Goal: Complete application form

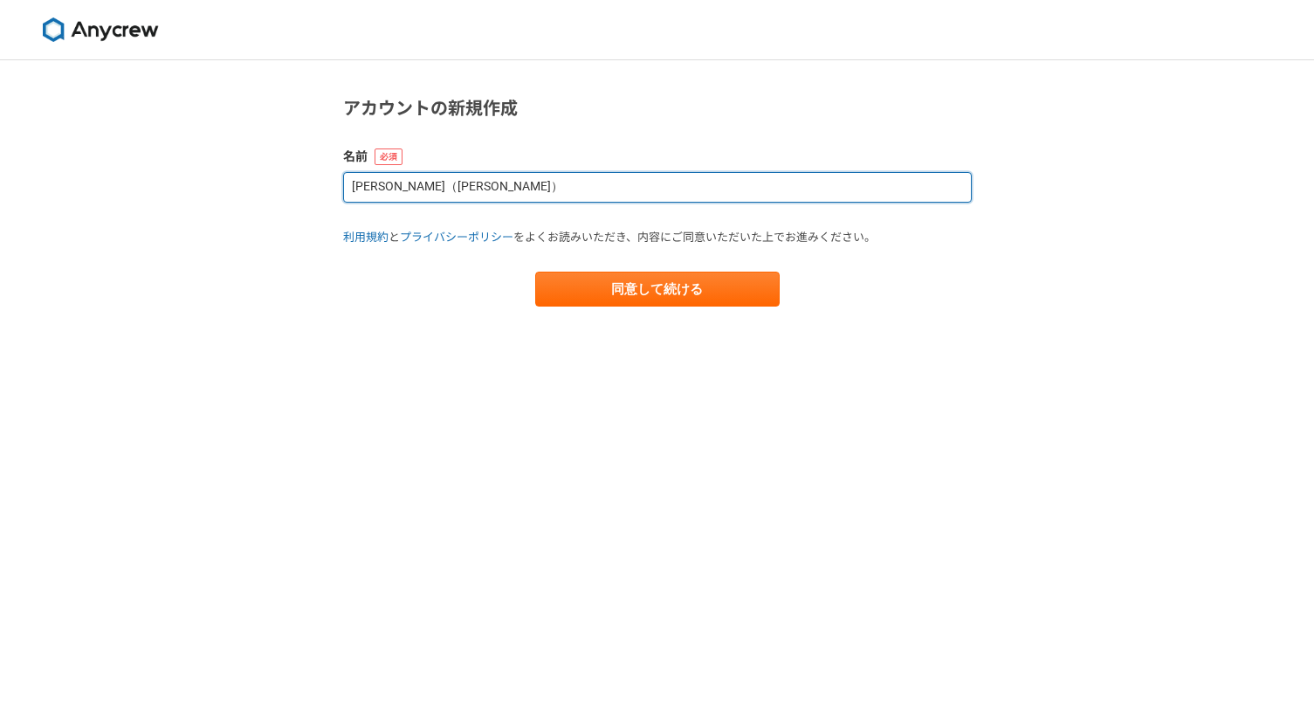
click at [520, 185] on input "[PERSON_NAME]（[PERSON_NAME]）" at bounding box center [657, 187] width 629 height 31
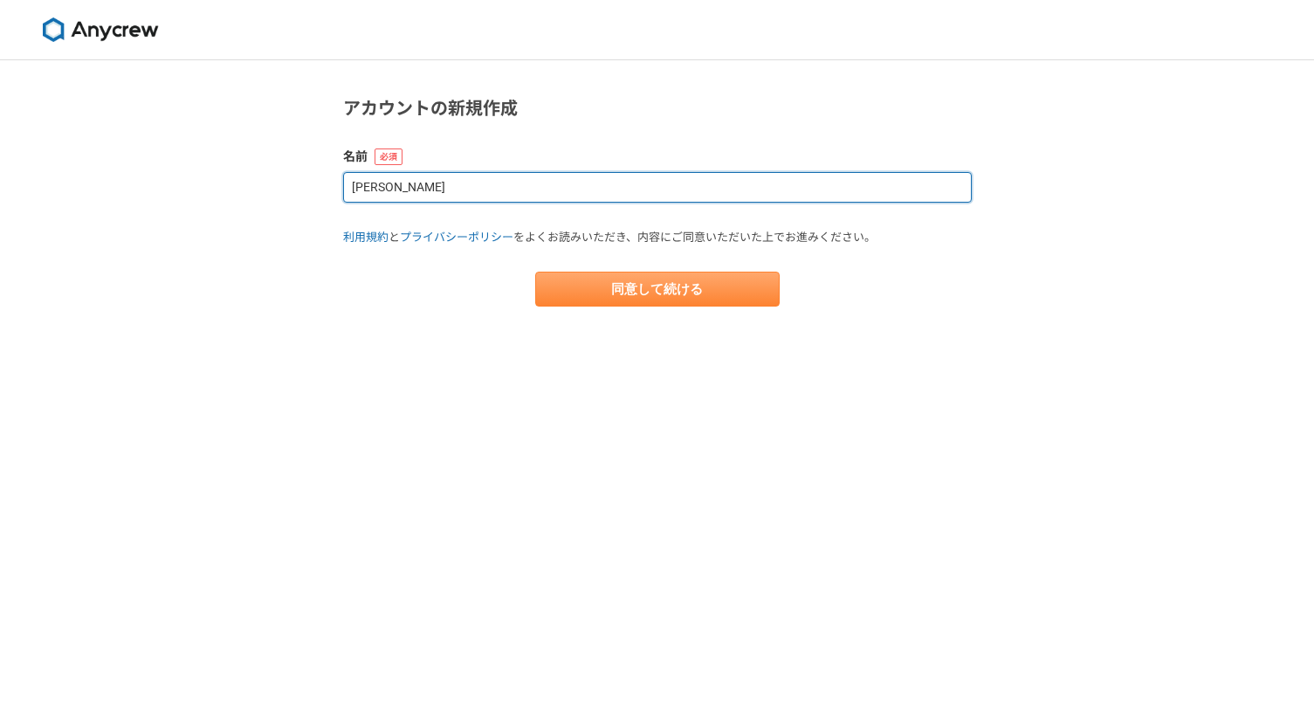
type input "[PERSON_NAME]"
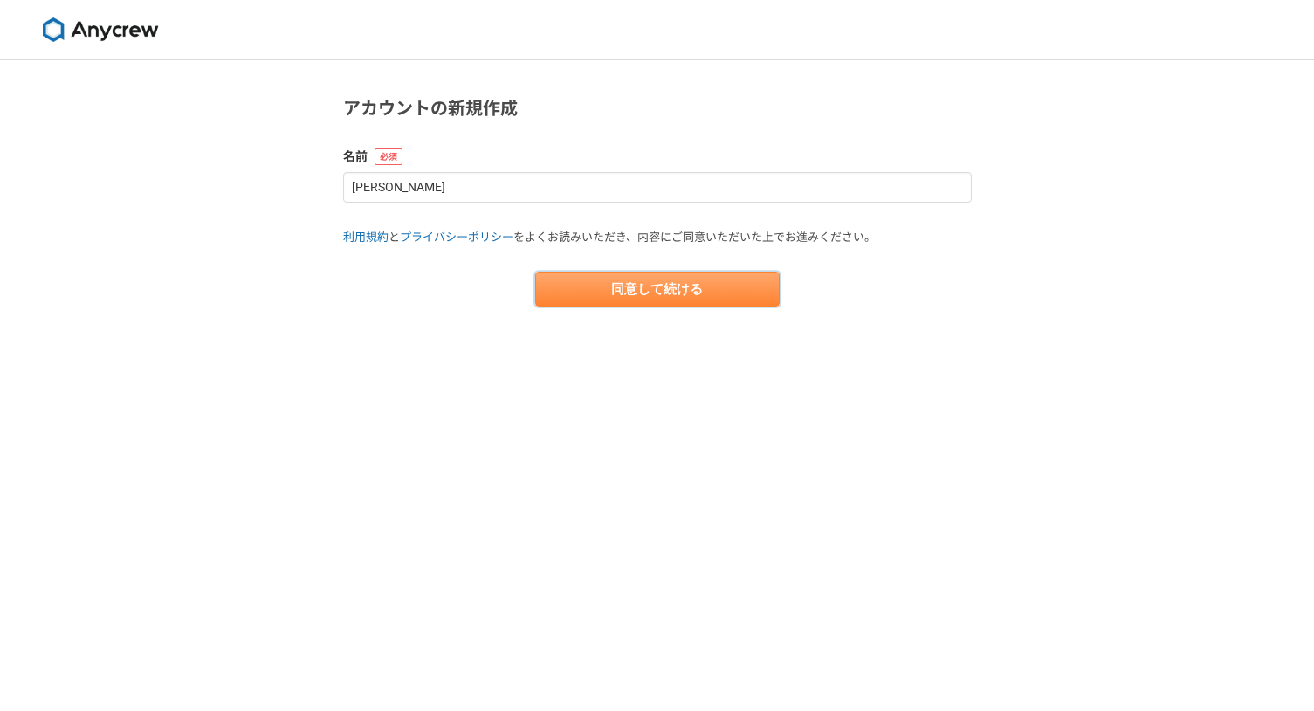
click at [678, 300] on button "同意して続ける" at bounding box center [657, 289] width 244 height 35
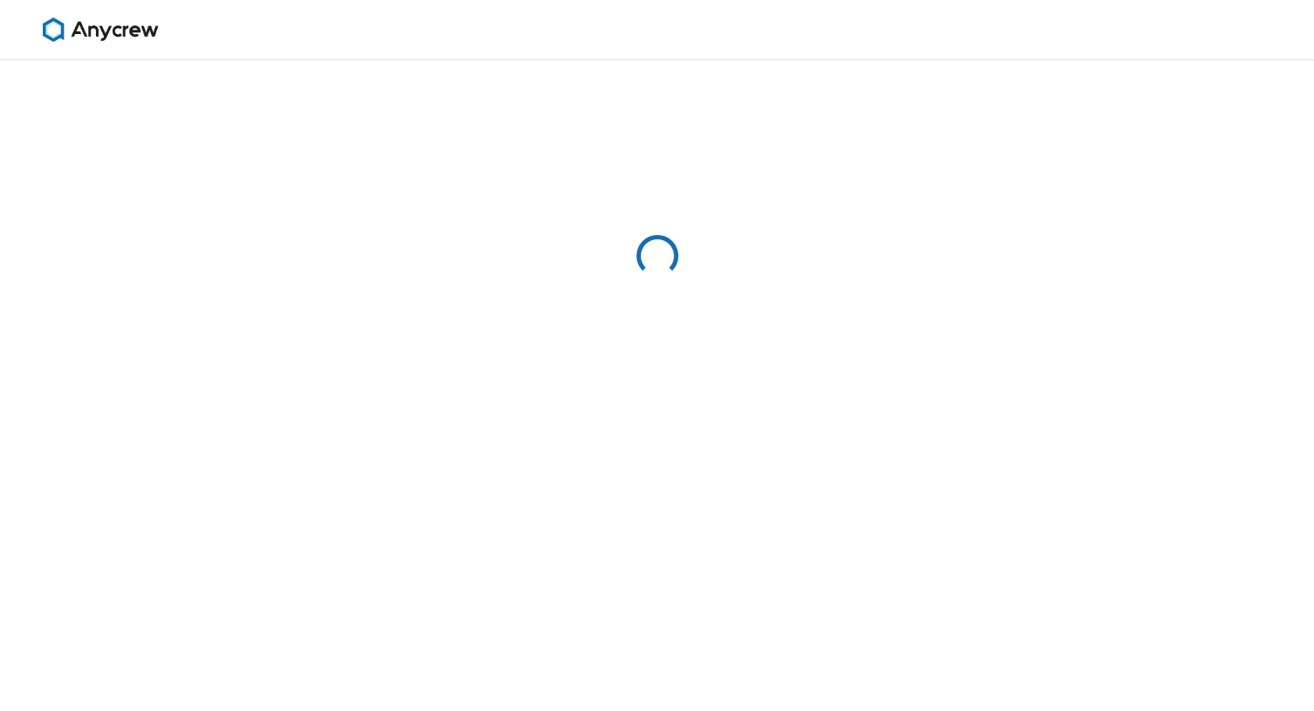
select select "13"
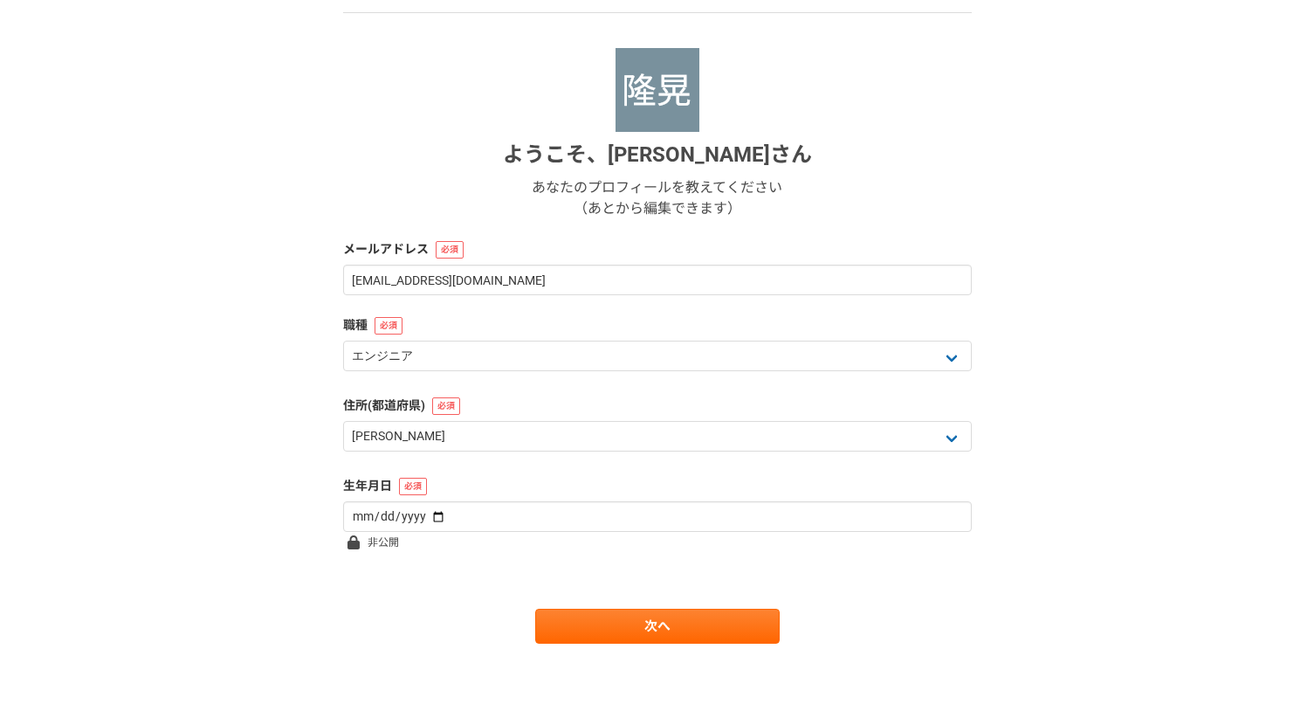
scroll to position [160, 0]
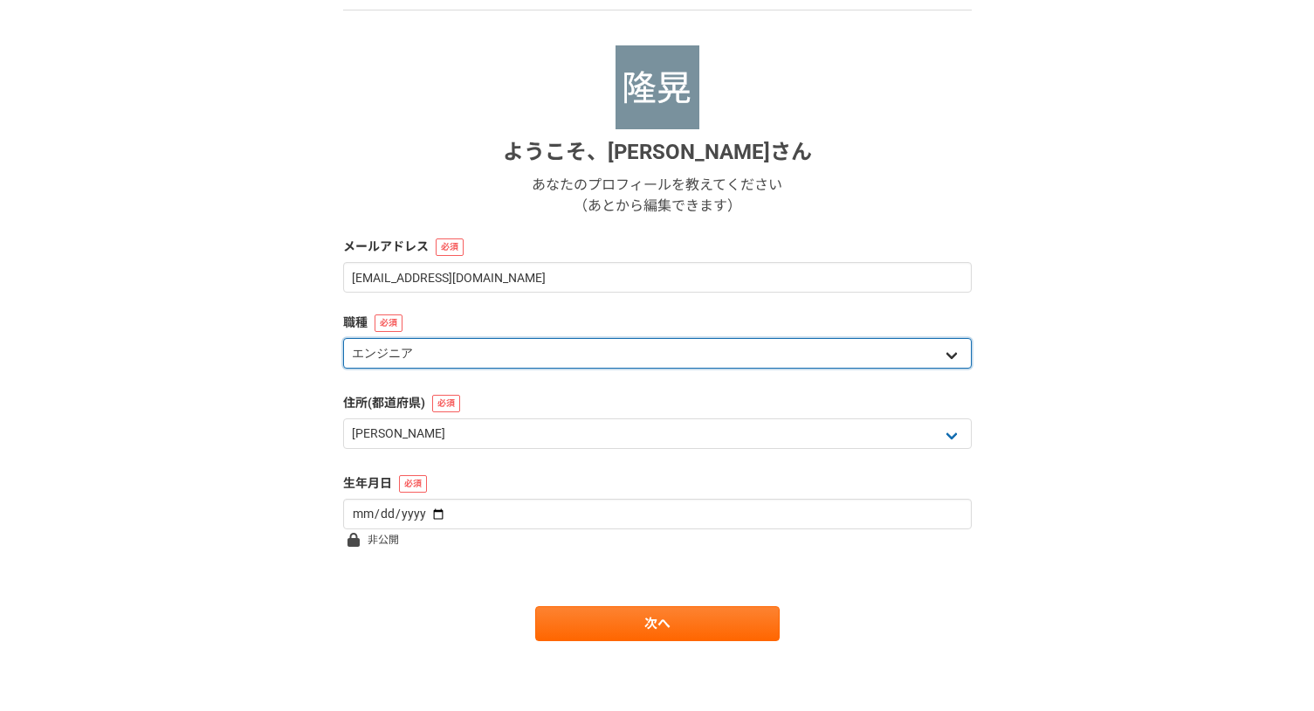
click at [560, 355] on select "エンジニア デザイナー ライター 営業 マーケティング 企画・事業開発 バックオフィス その他" at bounding box center [657, 353] width 629 height 31
select select "3"
click at [343, 338] on select "エンジニア デザイナー ライター 営業 マーケティング 企画・事業開発 バックオフィス その他" at bounding box center [657, 353] width 629 height 31
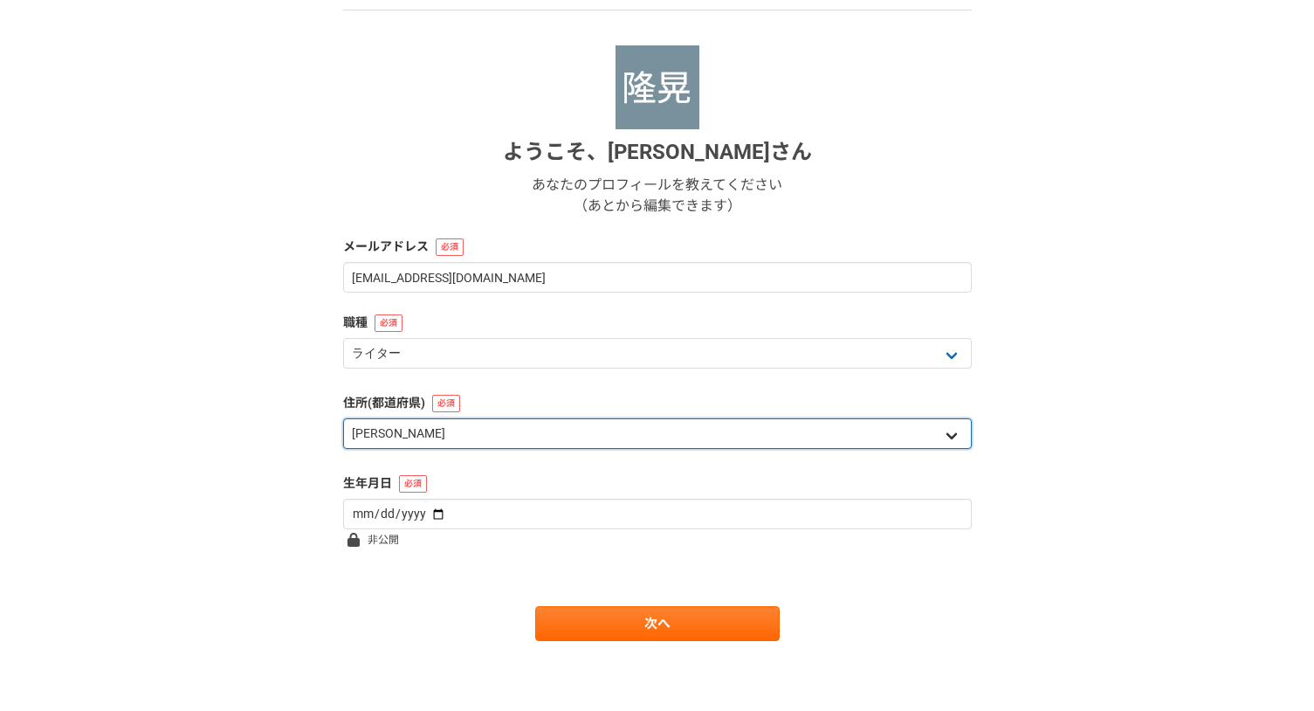
click at [430, 448] on select "北海道 [GEOGRAPHIC_DATA] [GEOGRAPHIC_DATA] [PERSON_NAME][GEOGRAPHIC_DATA] [PERSON_…" at bounding box center [657, 433] width 629 height 31
select select "18"
click at [343, 418] on select "北海道 [GEOGRAPHIC_DATA] [GEOGRAPHIC_DATA] [PERSON_NAME][GEOGRAPHIC_DATA] [PERSON_…" at bounding box center [657, 433] width 629 height 31
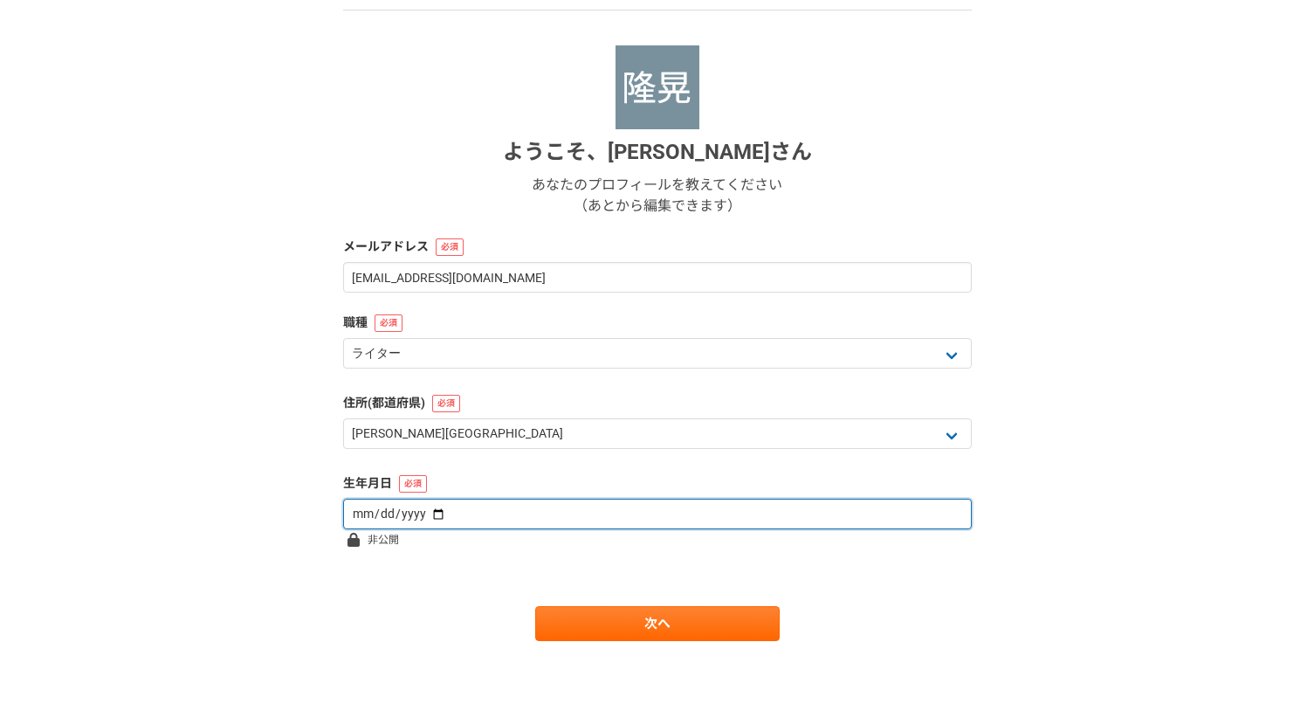
click at [446, 516] on input "date" at bounding box center [657, 514] width 629 height 31
click at [428, 509] on input "date" at bounding box center [657, 514] width 629 height 31
type input "[DATE]"
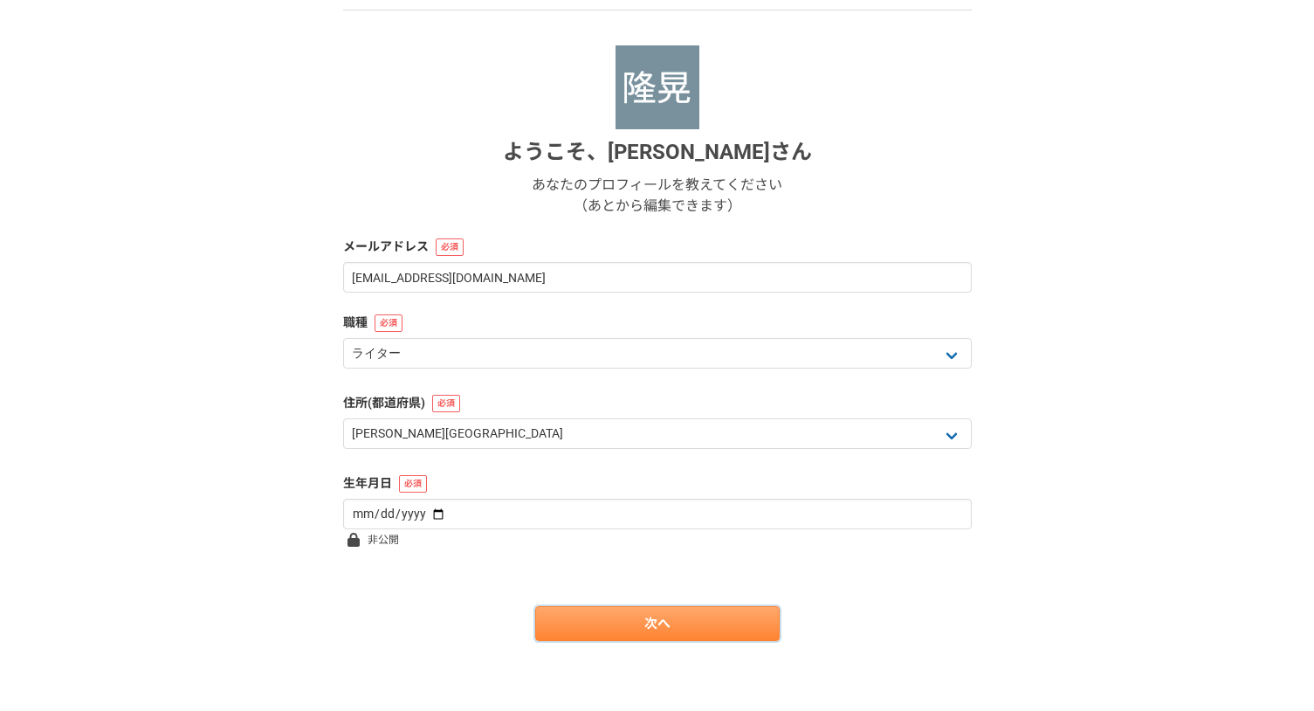
click at [680, 618] on link "次へ" at bounding box center [657, 623] width 244 height 35
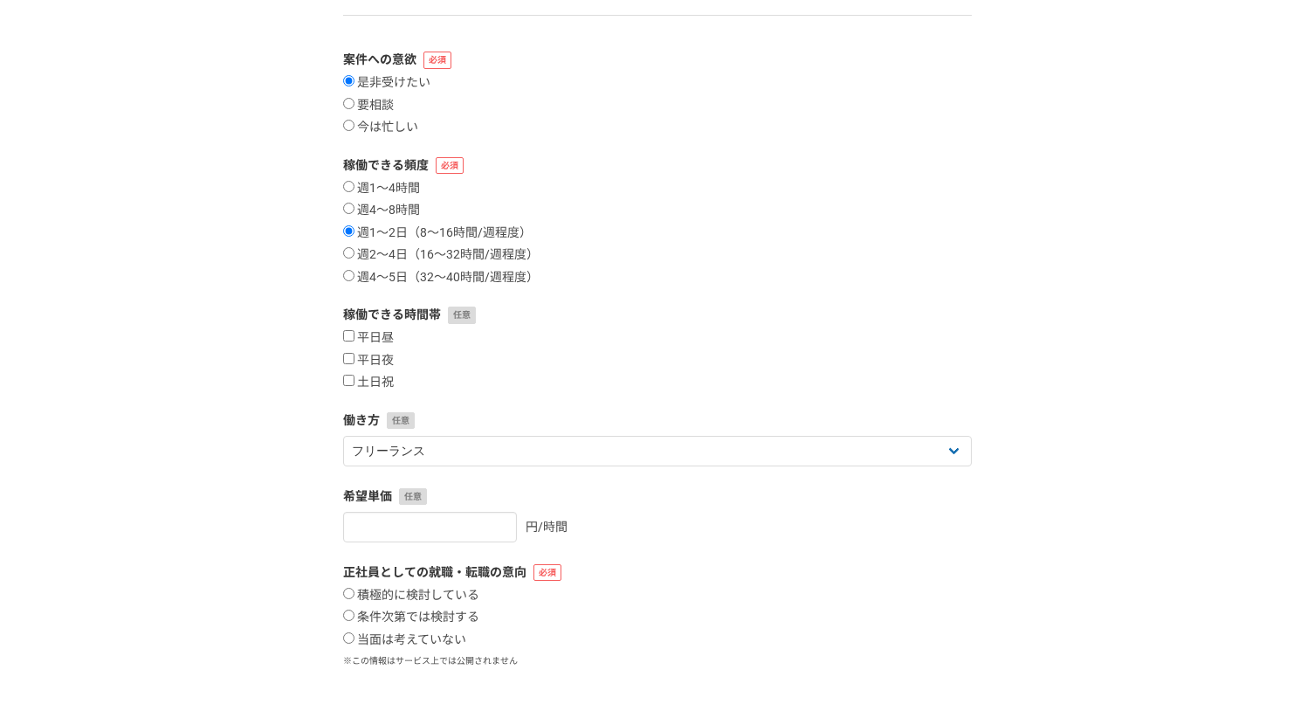
scroll to position [175, 0]
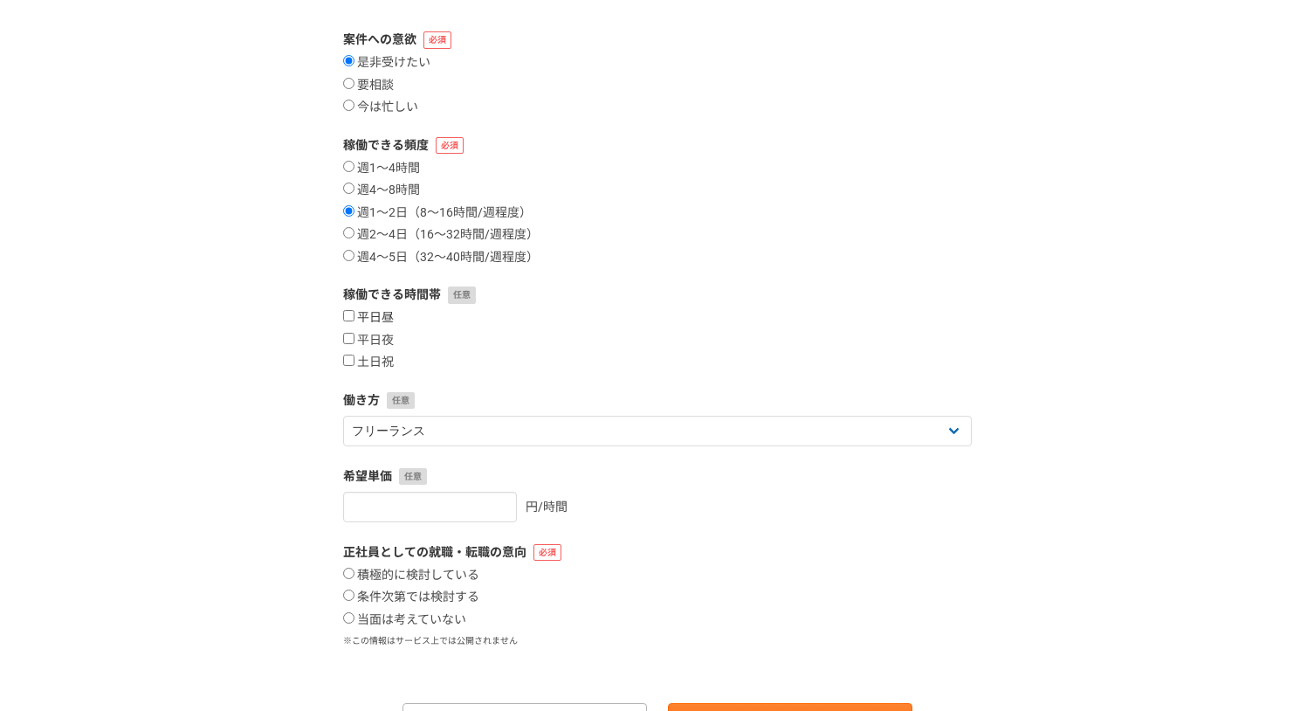
click at [346, 318] on input "平日昼" at bounding box center [348, 315] width 11 height 11
checkbox input "true"
click at [346, 341] on input "平日夜" at bounding box center [348, 338] width 11 height 11
checkbox input "true"
click at [347, 360] on input "土日祝" at bounding box center [348, 359] width 11 height 11
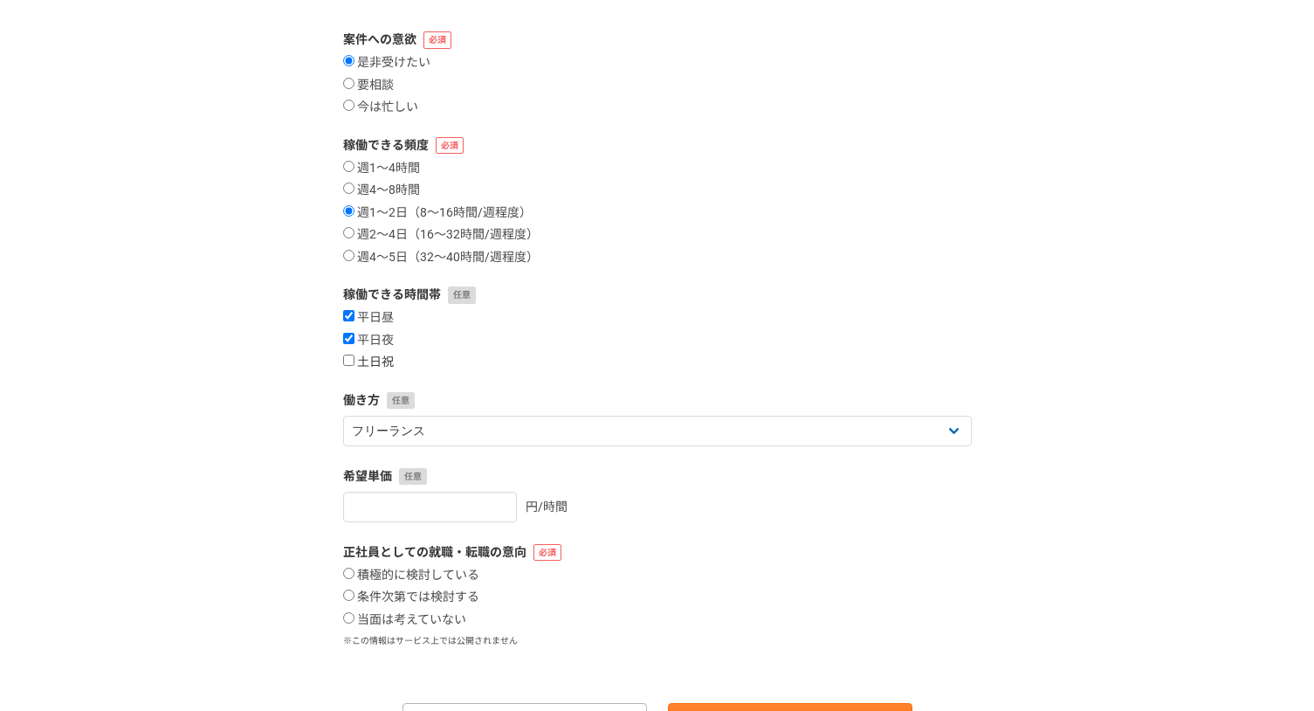
checkbox input "true"
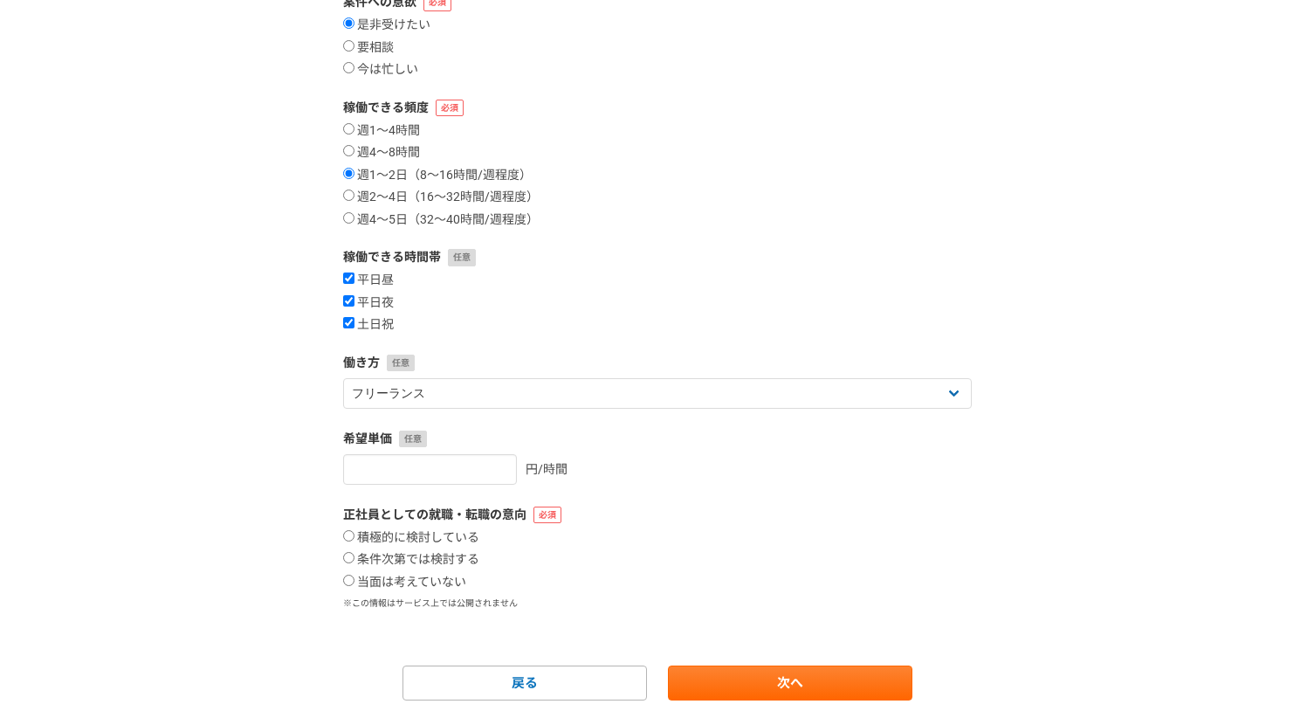
scroll to position [272, 0]
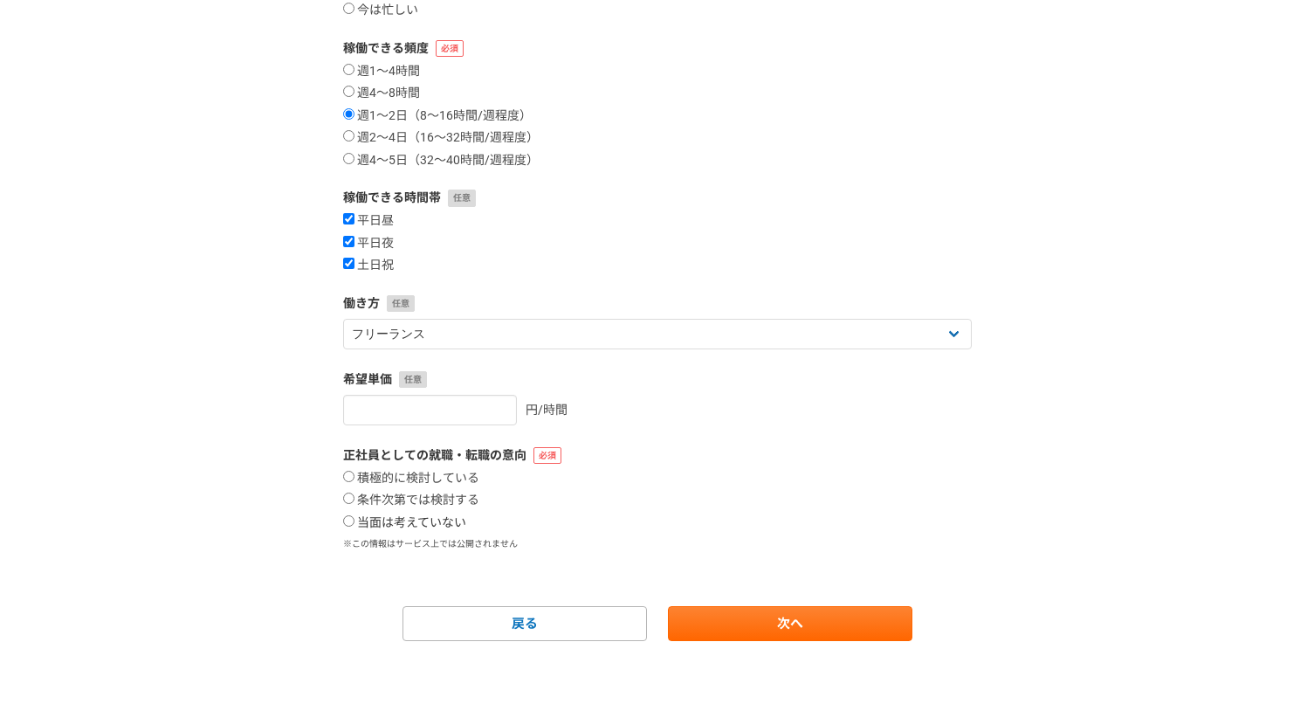
click at [348, 519] on input "当面は考えていない" at bounding box center [348, 520] width 11 height 11
radio input "true"
click at [795, 630] on link "次へ" at bounding box center [790, 623] width 244 height 35
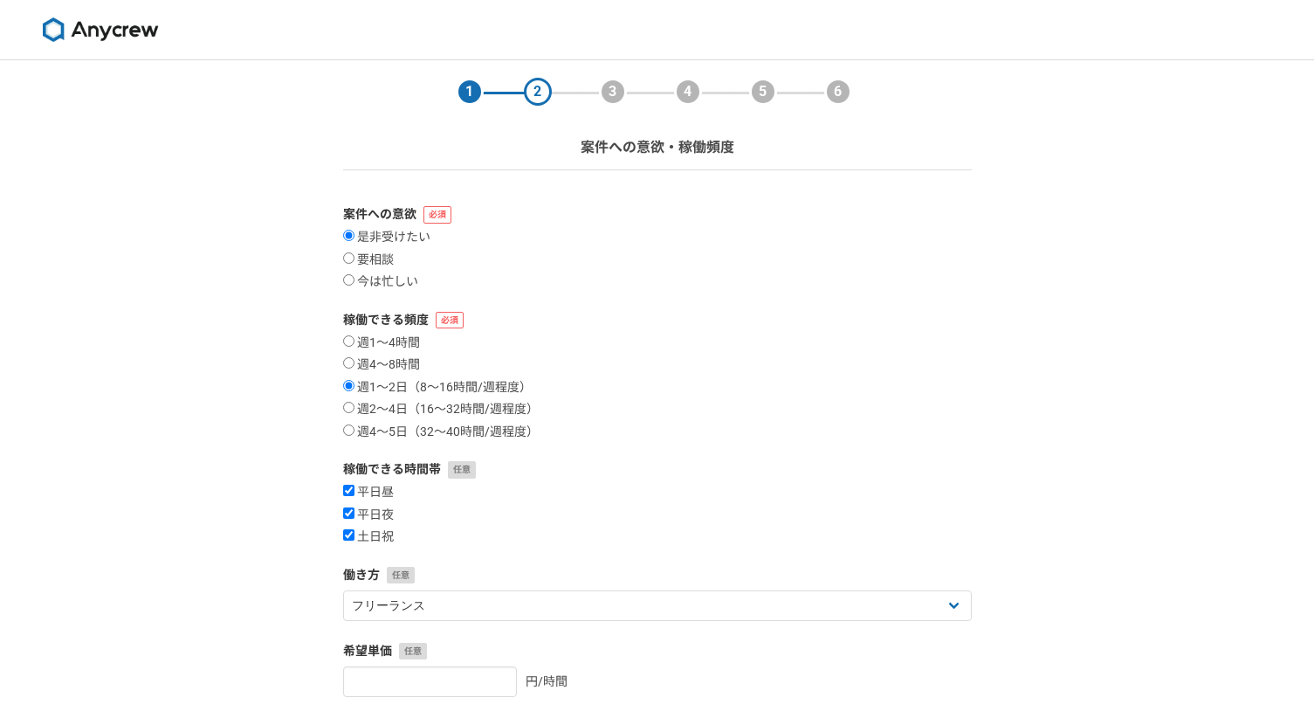
select select
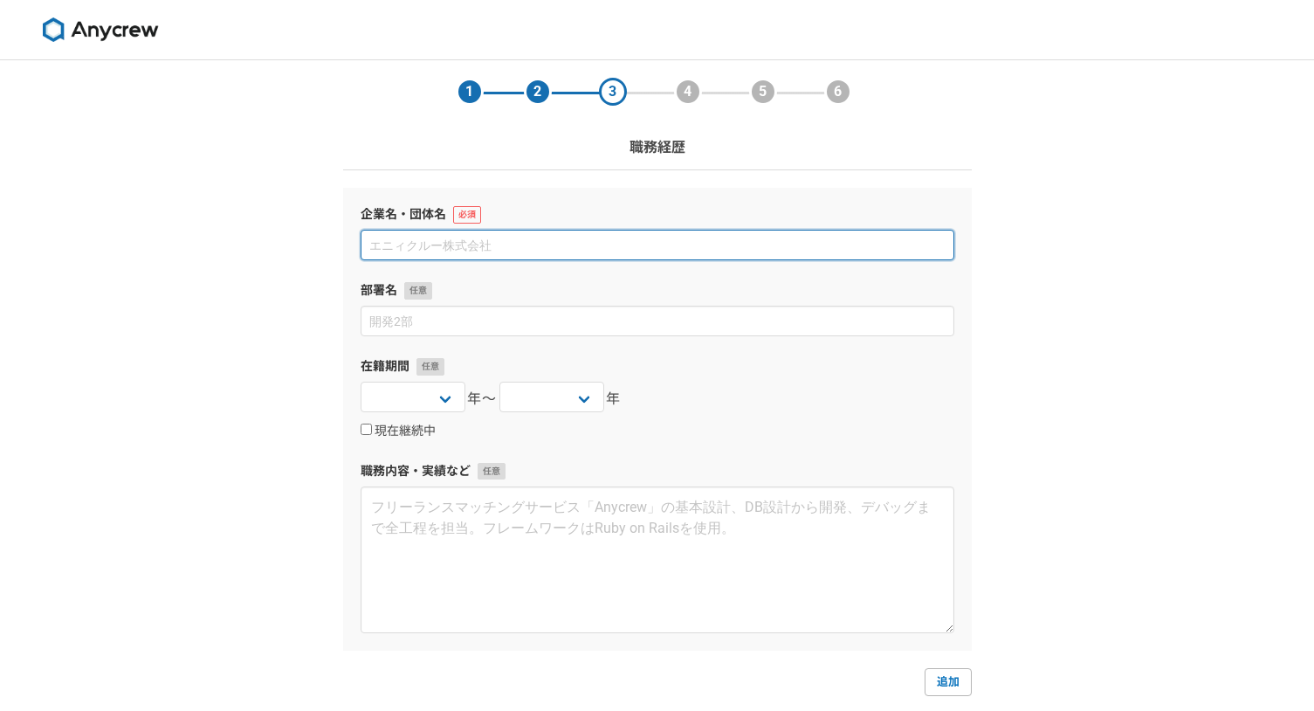
click at [558, 251] on input at bounding box center [658, 245] width 594 height 31
paste input "社会福祉法人日の出善隣館　[GEOGRAPHIC_DATA]"
type input "社会福祉法人日の出善隣館　[GEOGRAPHIC_DATA]"
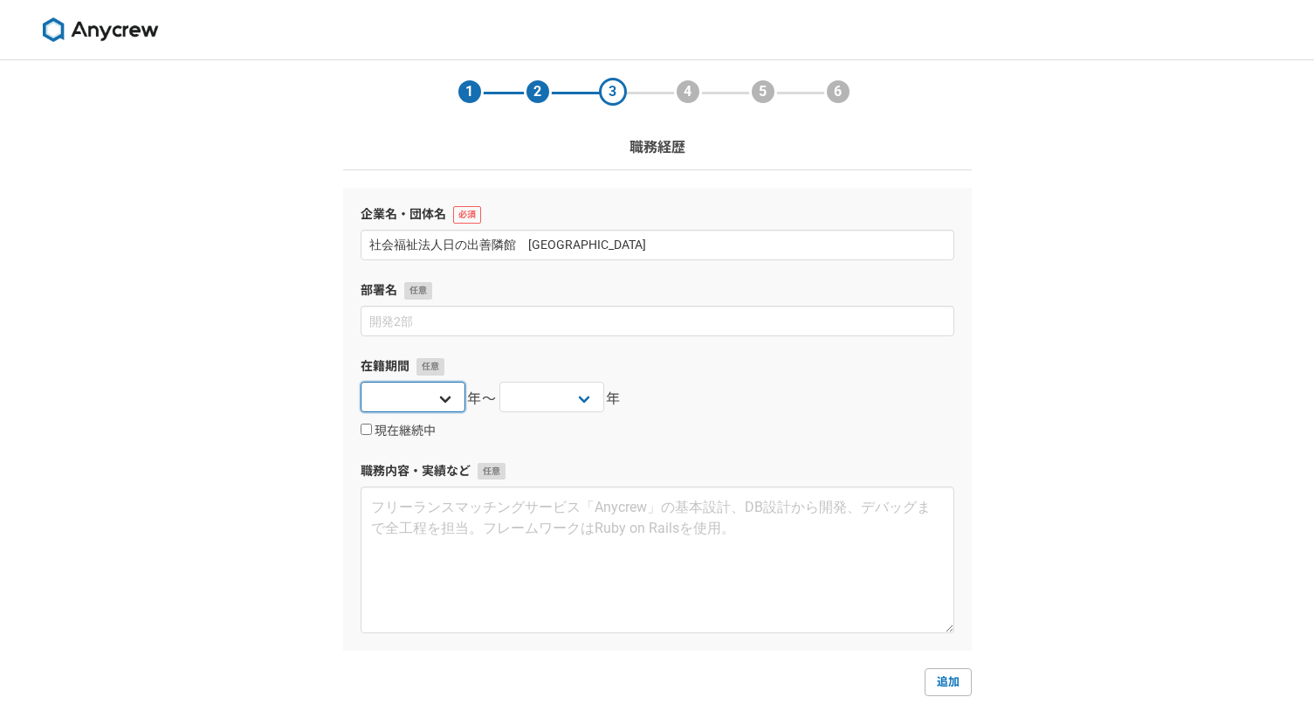
click at [448, 400] on select "[DATE] [DATE] [DATE] [DATE] [DATE] [DATE] [DATE] [DATE] [DATE] [DATE] [DATE] [D…" at bounding box center [413, 397] width 105 height 31
select select "2016"
click at [361, 382] on select "[DATE] [DATE] [DATE] [DATE] [DATE] [DATE] [DATE] [DATE] [DATE] [DATE] [DATE] [D…" at bounding box center [413, 397] width 105 height 31
click at [564, 398] on select "[DATE] [DATE] [DATE] [DATE] [DATE] [DATE] [DATE] [DATE] [DATE] [DATE] [DATE] [D…" at bounding box center [551, 397] width 105 height 31
select select "2018"
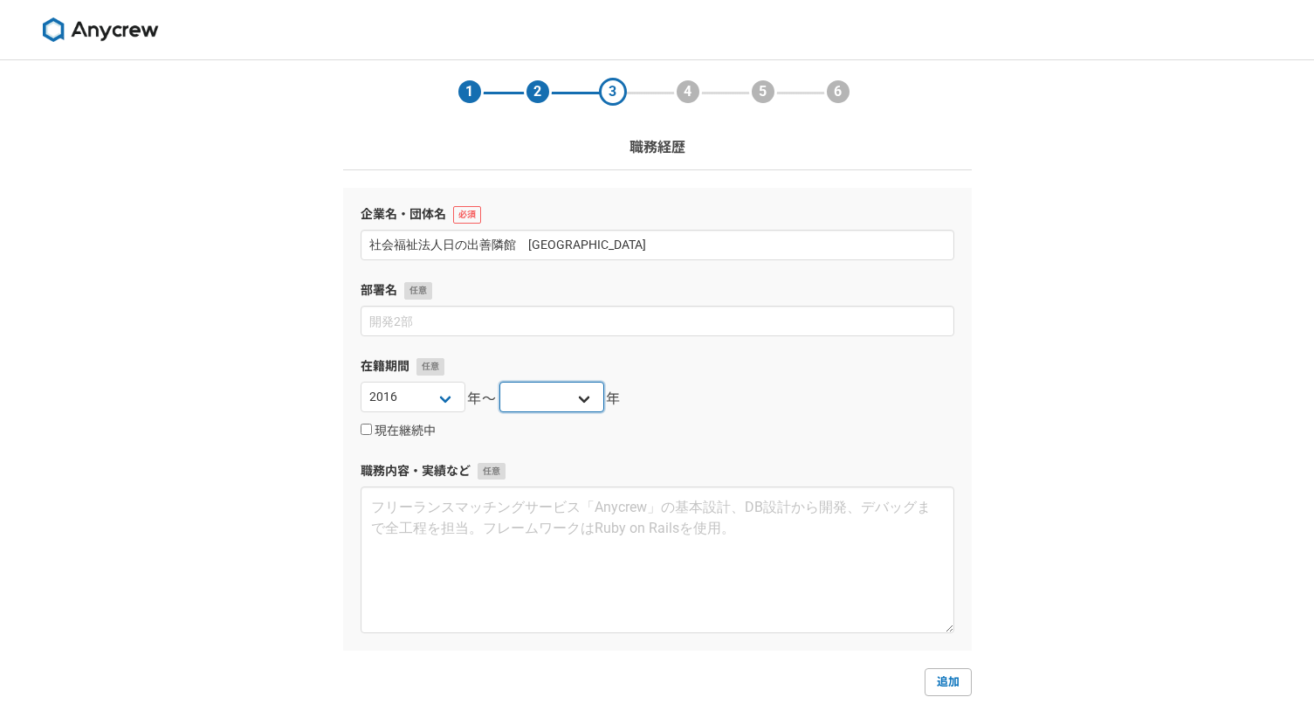
click at [499, 382] on select "[DATE] [DATE] [DATE] [DATE] [DATE] [DATE] [DATE] [DATE] [DATE] [DATE] [DATE] [D…" at bounding box center [551, 397] width 105 height 31
click at [286, 444] on div "1 2 3 4 5 6 職務経歴 企業名・団体名 社会福祉法人日の出善隣館　偕生[GEOGRAPHIC_DATA] 部署名 在籍期間 [DATE] [DATE…" at bounding box center [657, 458] width 1314 height 796
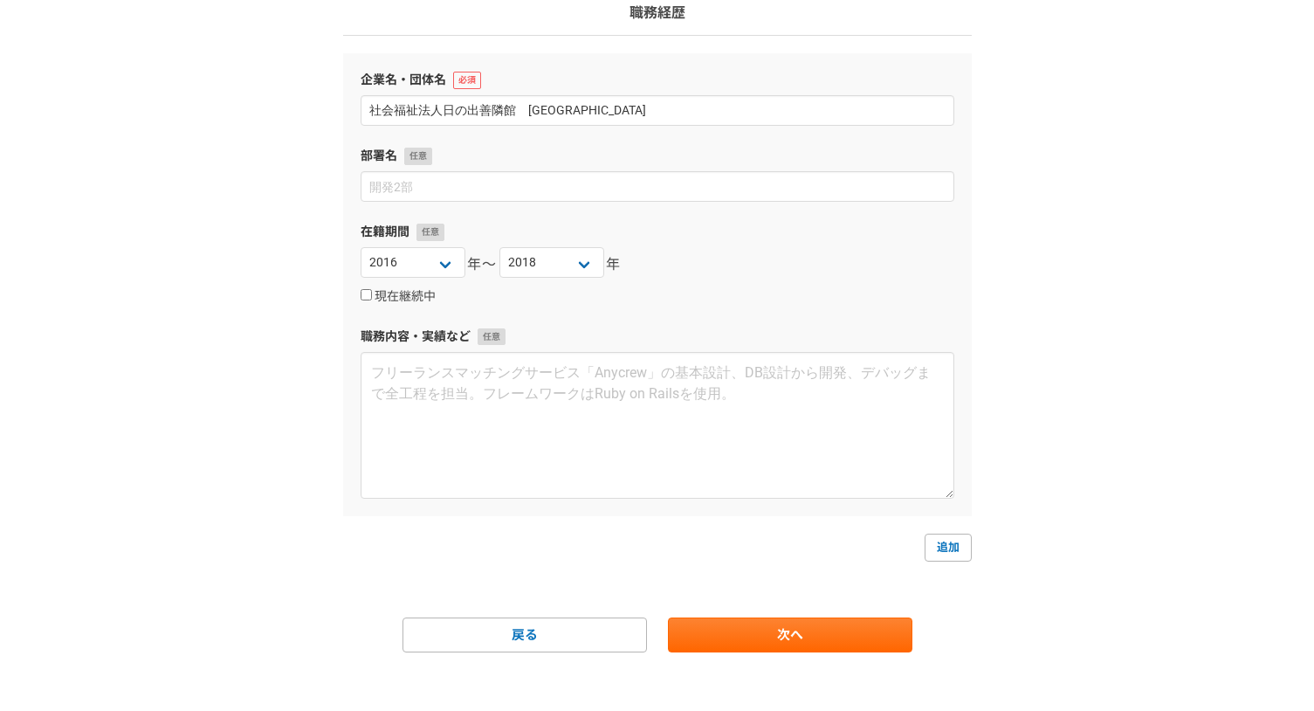
scroll to position [146, 0]
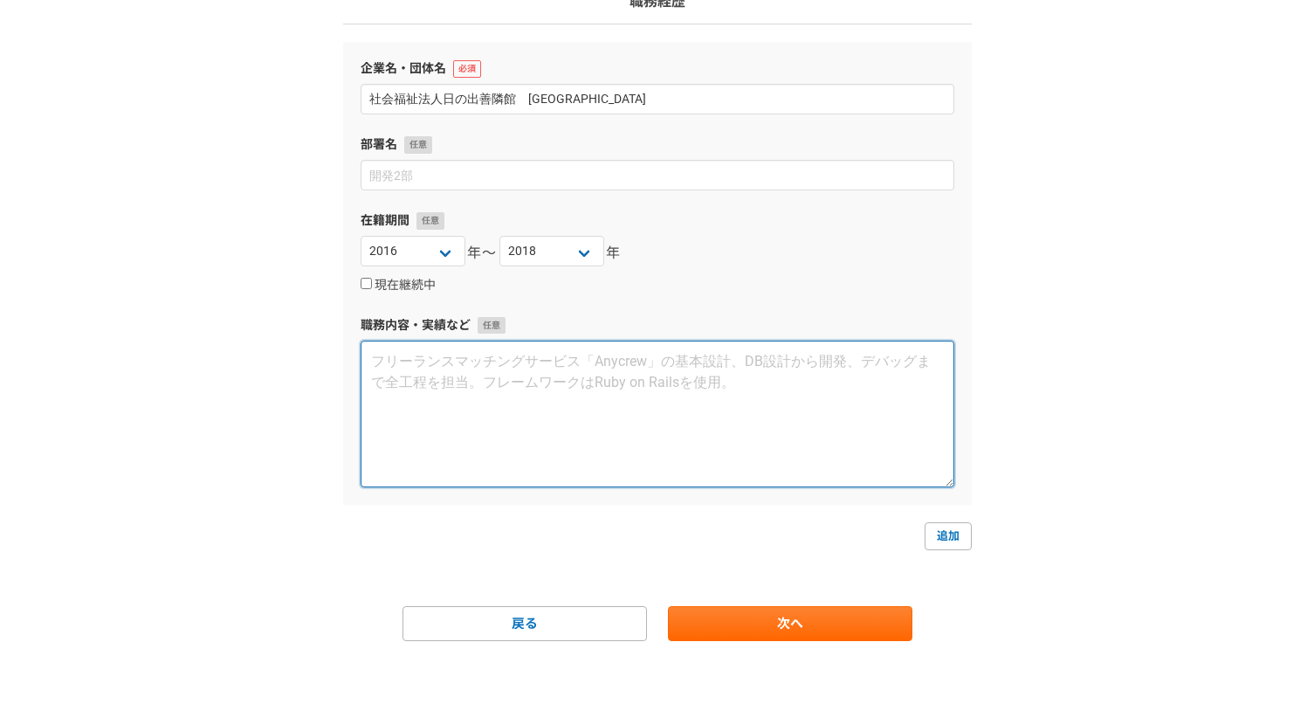
click at [489, 390] on textarea at bounding box center [658, 414] width 594 height 147
type textarea "ケアワーカーとして、施設入所児童への学習指導や生活指導を担当。"
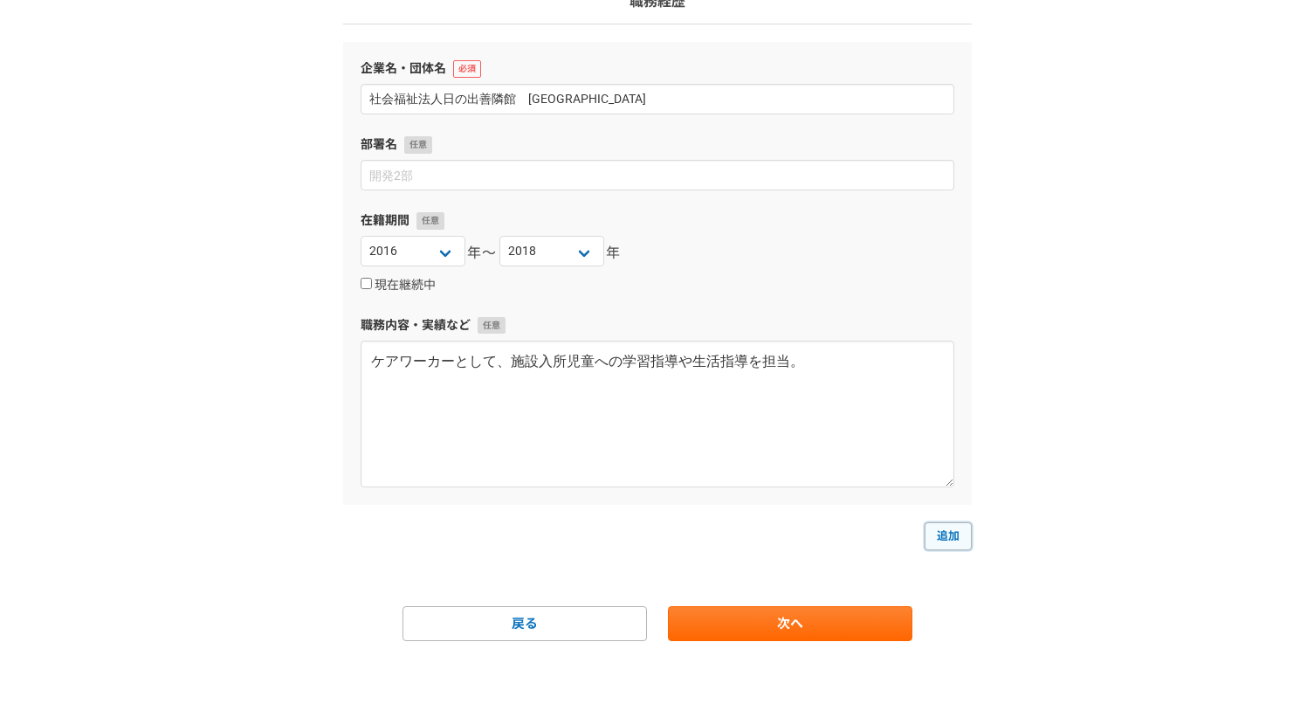
click at [964, 534] on link "追加" at bounding box center [948, 536] width 47 height 28
select select
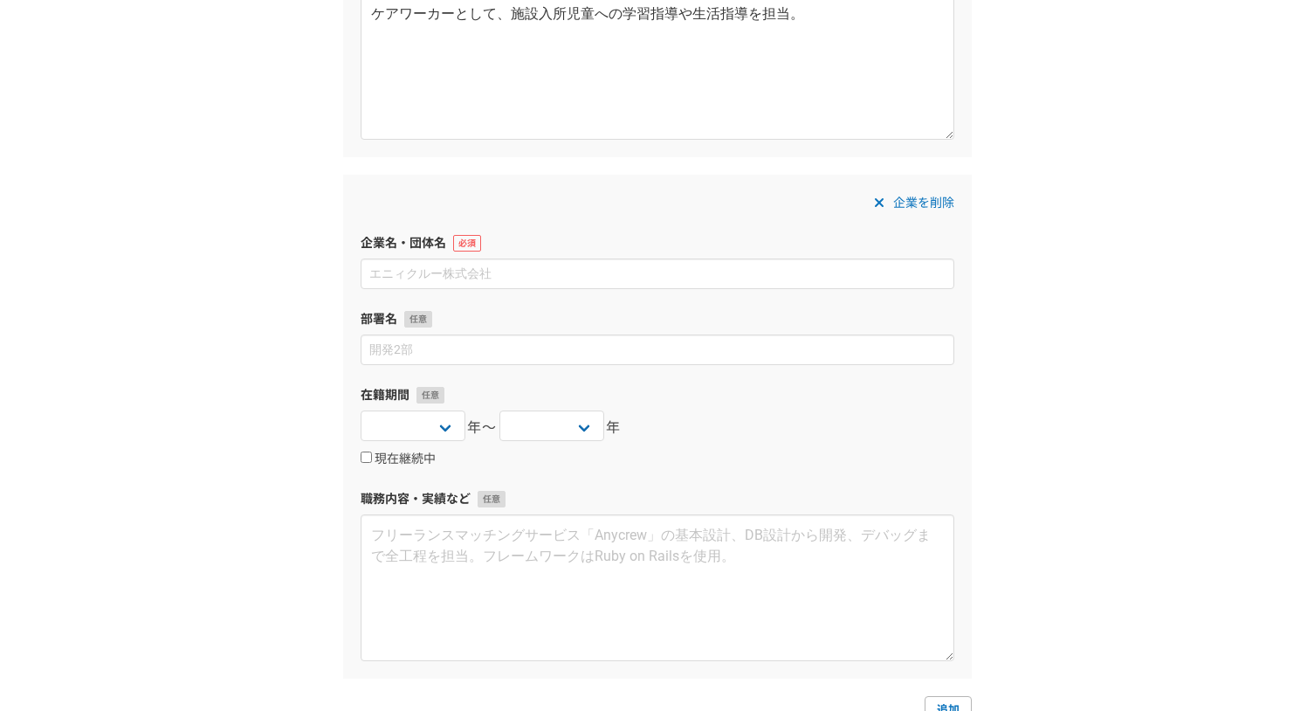
scroll to position [495, 0]
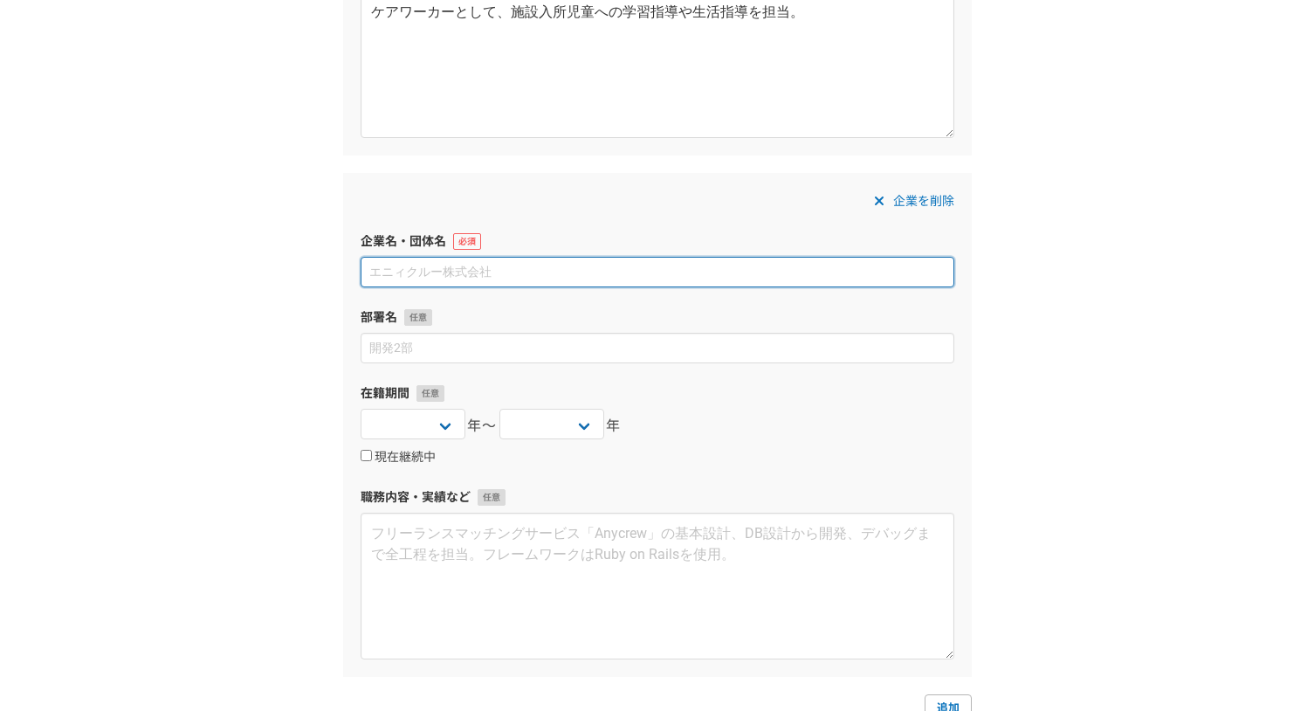
click at [456, 268] on input at bounding box center [658, 272] width 594 height 31
type input "株式会社テラソリューション"
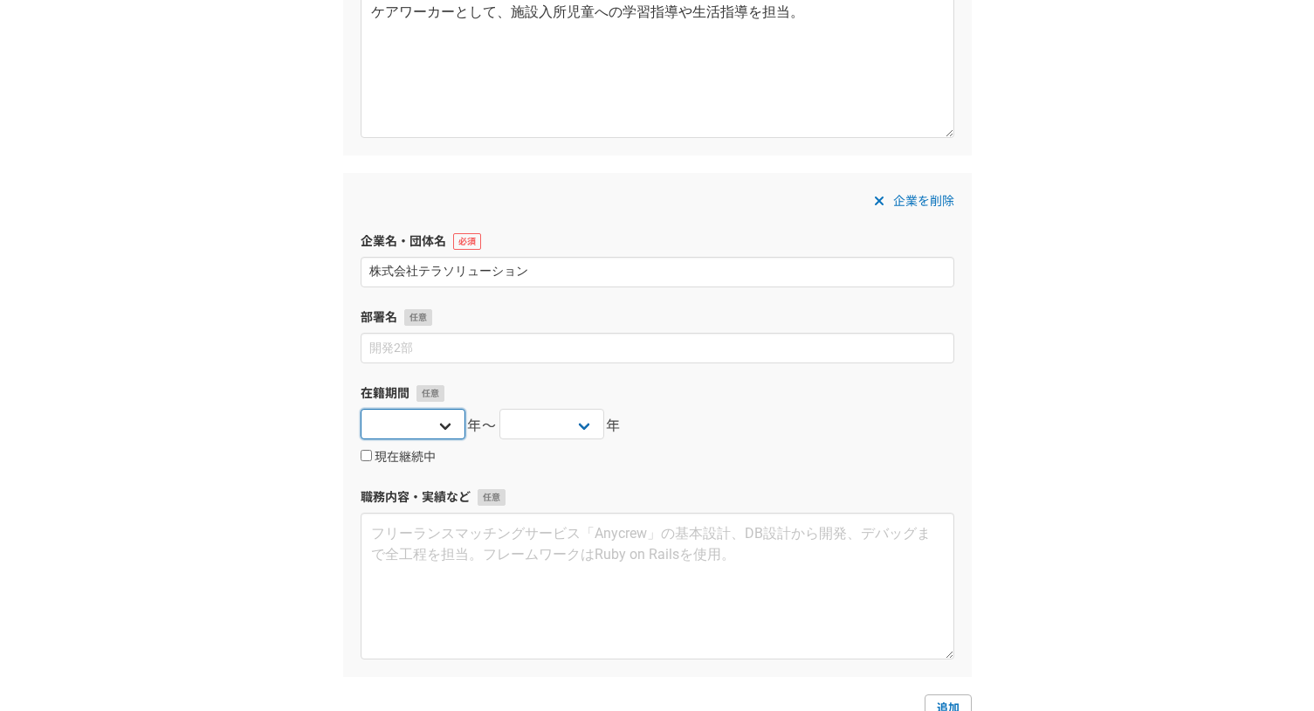
click at [429, 423] on select "[DATE] [DATE] [DATE] [DATE] [DATE] [DATE] [DATE] [DATE] [DATE] [DATE] [DATE] [D…" at bounding box center [413, 424] width 105 height 31
select select "2019"
click at [361, 409] on select "[DATE] [DATE] [DATE] [DATE] [DATE] [DATE] [DATE] [DATE] [DATE] [DATE] [DATE] [D…" at bounding box center [413, 424] width 105 height 31
click at [560, 430] on select "[DATE] [DATE] [DATE] [DATE] [DATE] [DATE] [DATE] [DATE] [DATE] [DATE] [DATE] [D…" at bounding box center [551, 424] width 105 height 31
select select "2021"
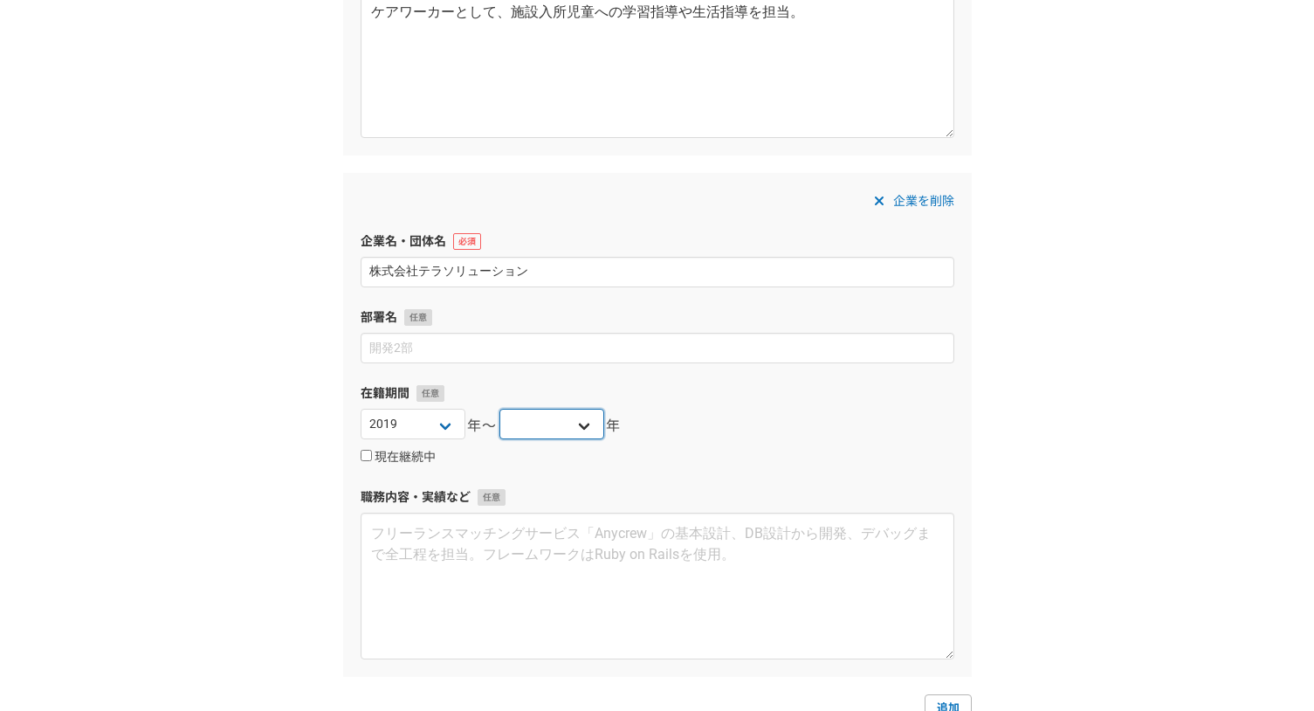
click at [499, 409] on select "[DATE] [DATE] [DATE] [DATE] [DATE] [DATE] [DATE] [DATE] [DATE] [DATE] [DATE] [D…" at bounding box center [551, 424] width 105 height 31
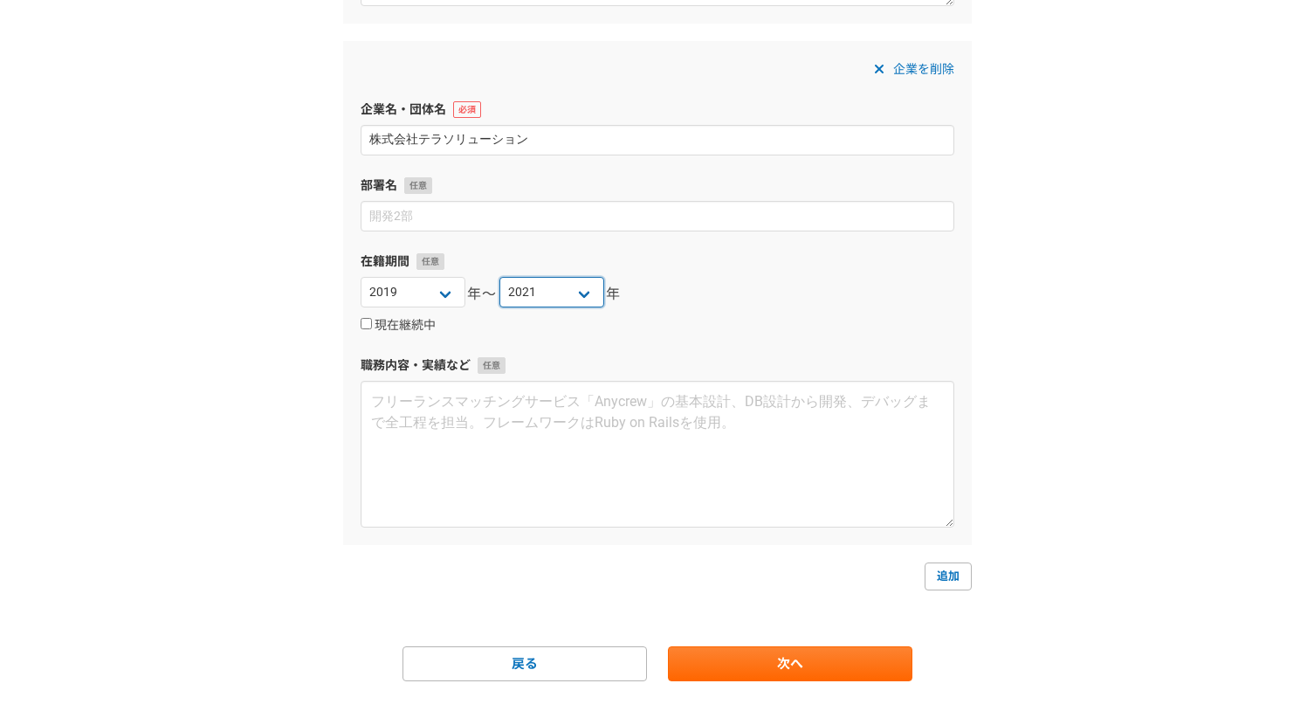
scroll to position [667, 0]
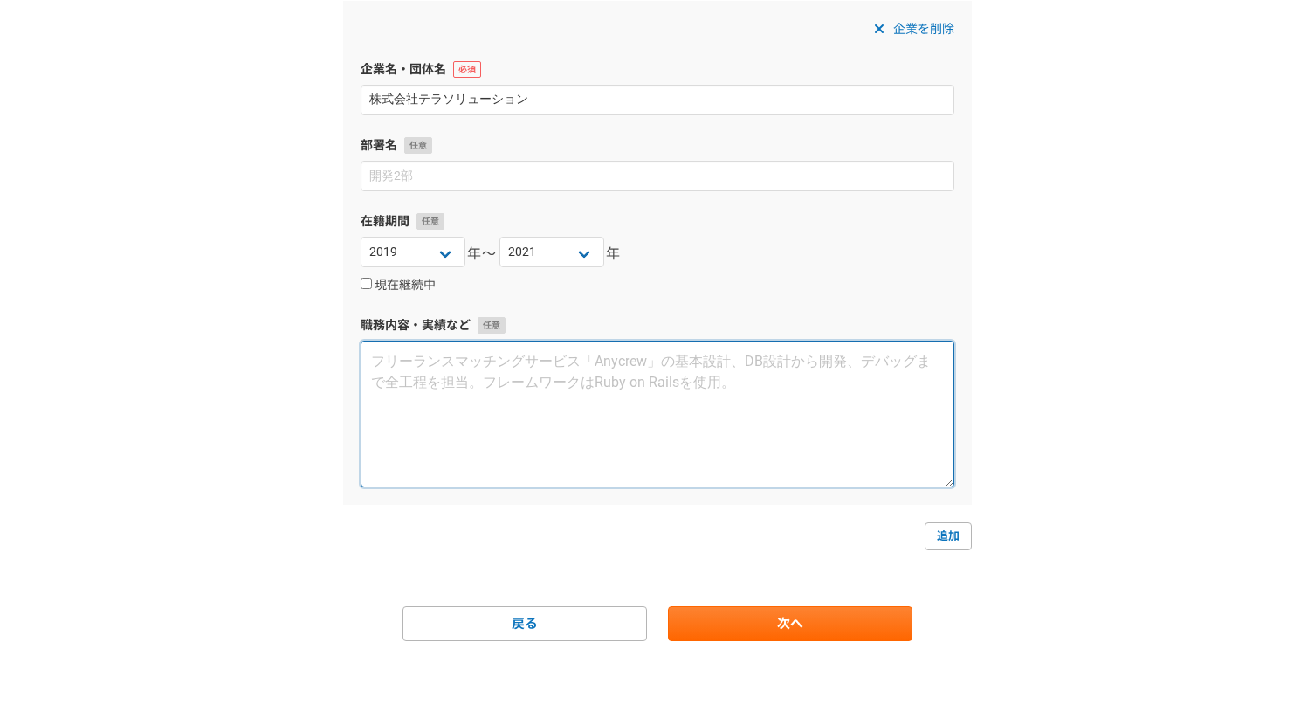
click at [490, 382] on textarea at bounding box center [658, 414] width 594 height 147
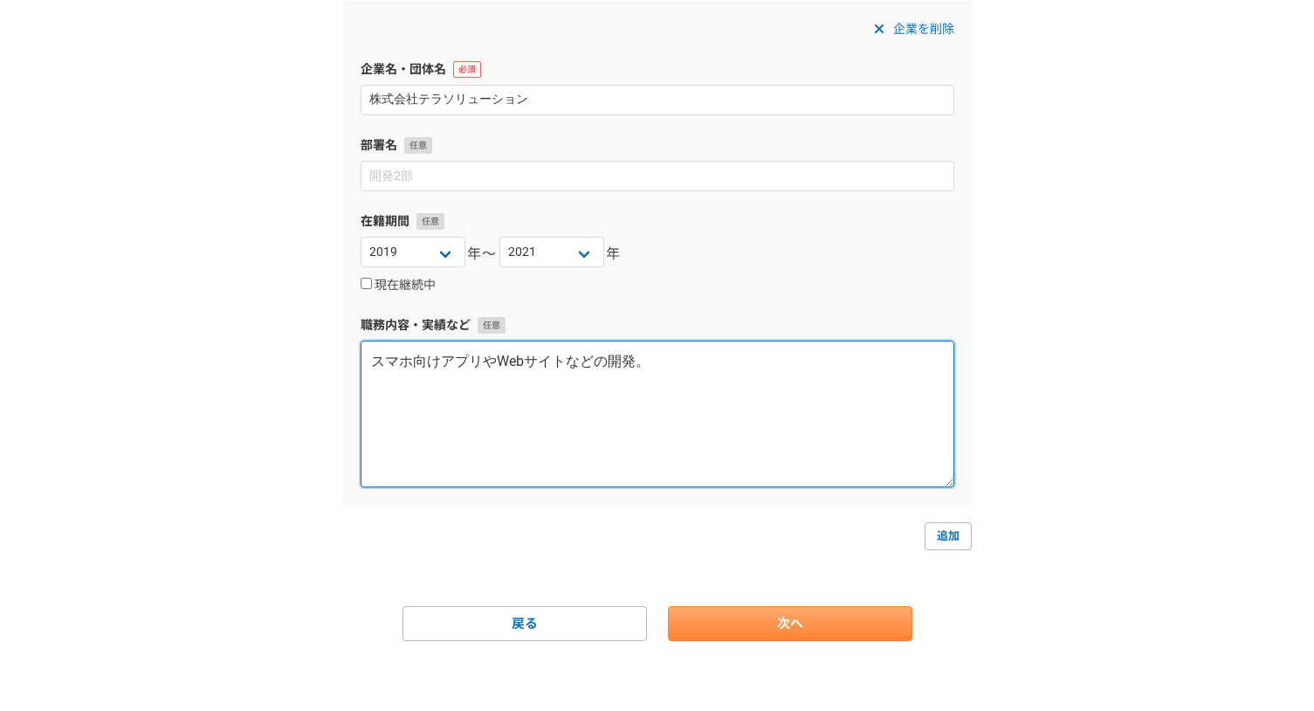
type textarea "スマホ向けアプリやWebサイトなどの開発。"
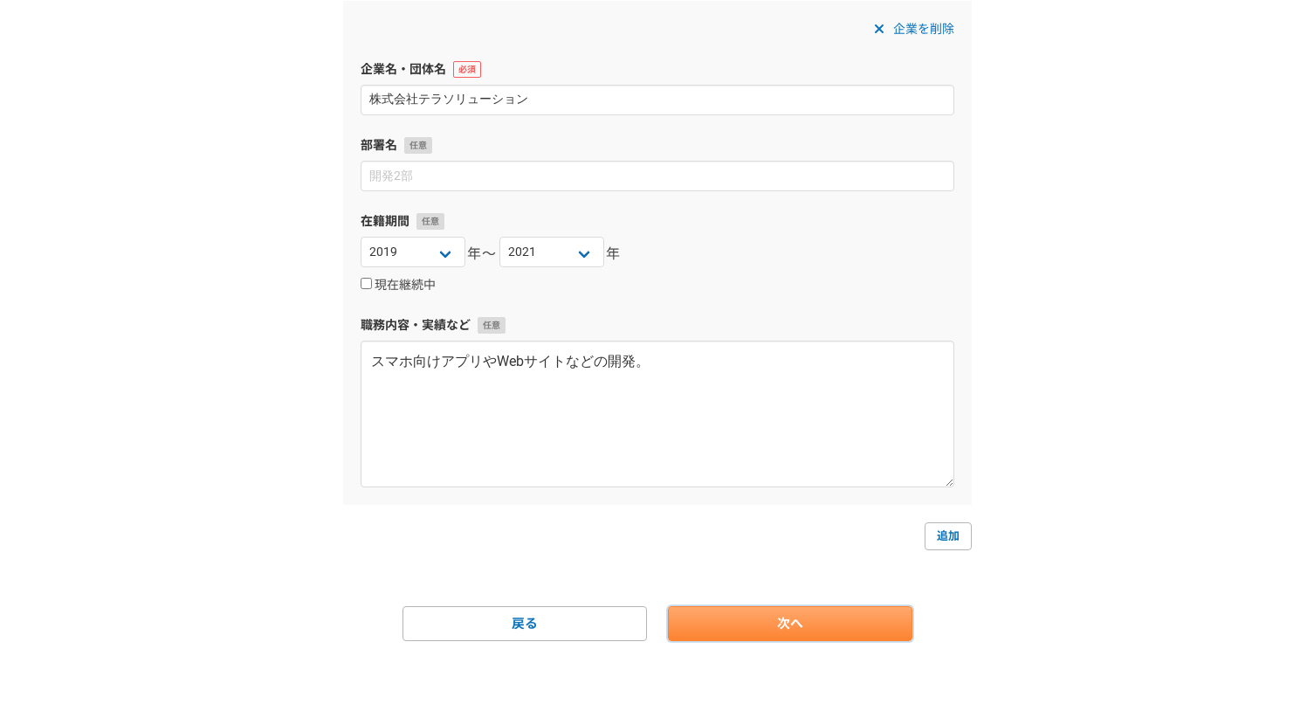
click at [787, 637] on link "次へ" at bounding box center [790, 623] width 244 height 35
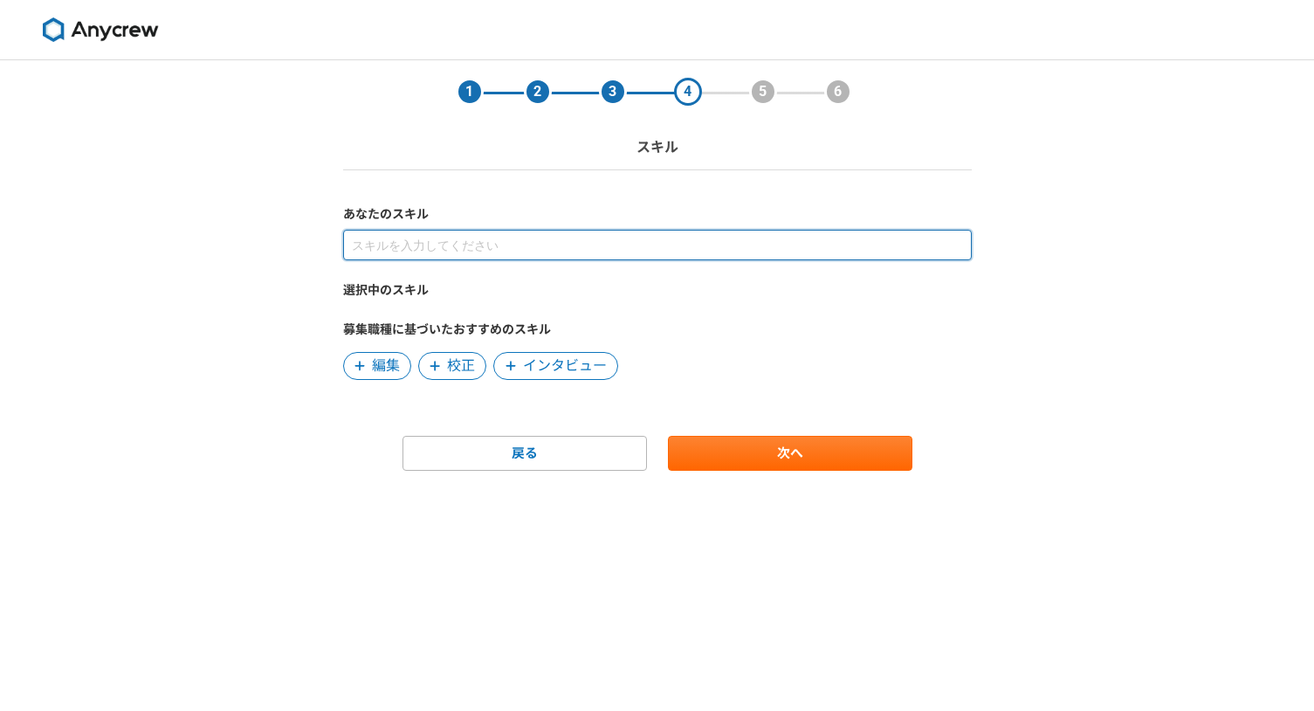
click at [402, 238] on input at bounding box center [657, 245] width 629 height 31
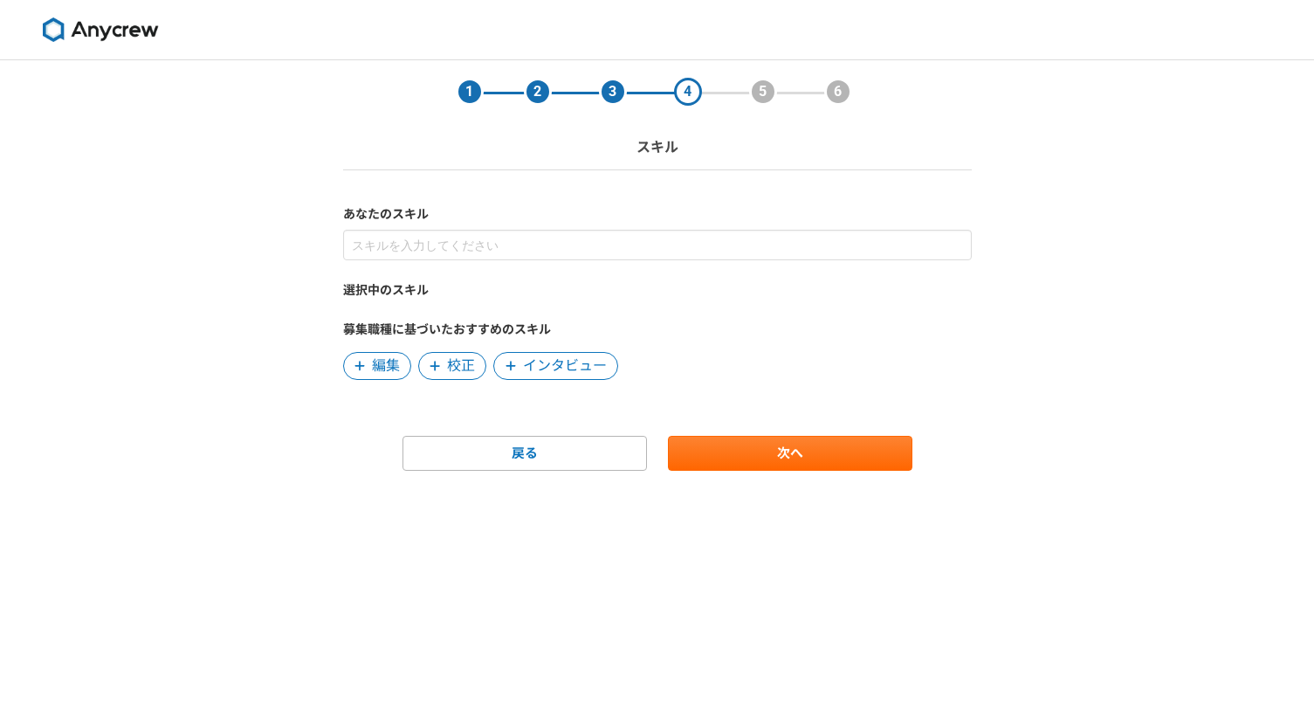
click at [375, 279] on div "選択中のスキル 募集職種に基づいたおすすめのスキル 編集 校正 インタビュー" at bounding box center [657, 305] width 629 height 150
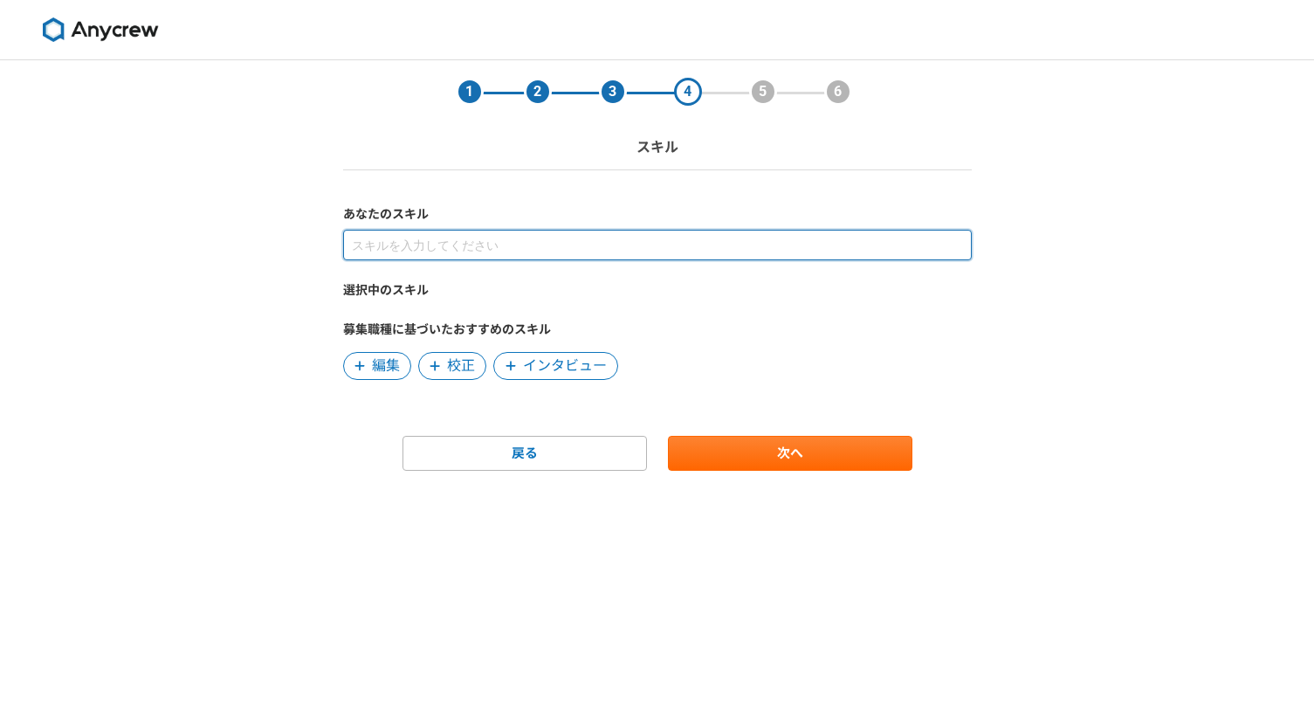
click at [426, 250] on input at bounding box center [657, 245] width 629 height 31
type input "あ"
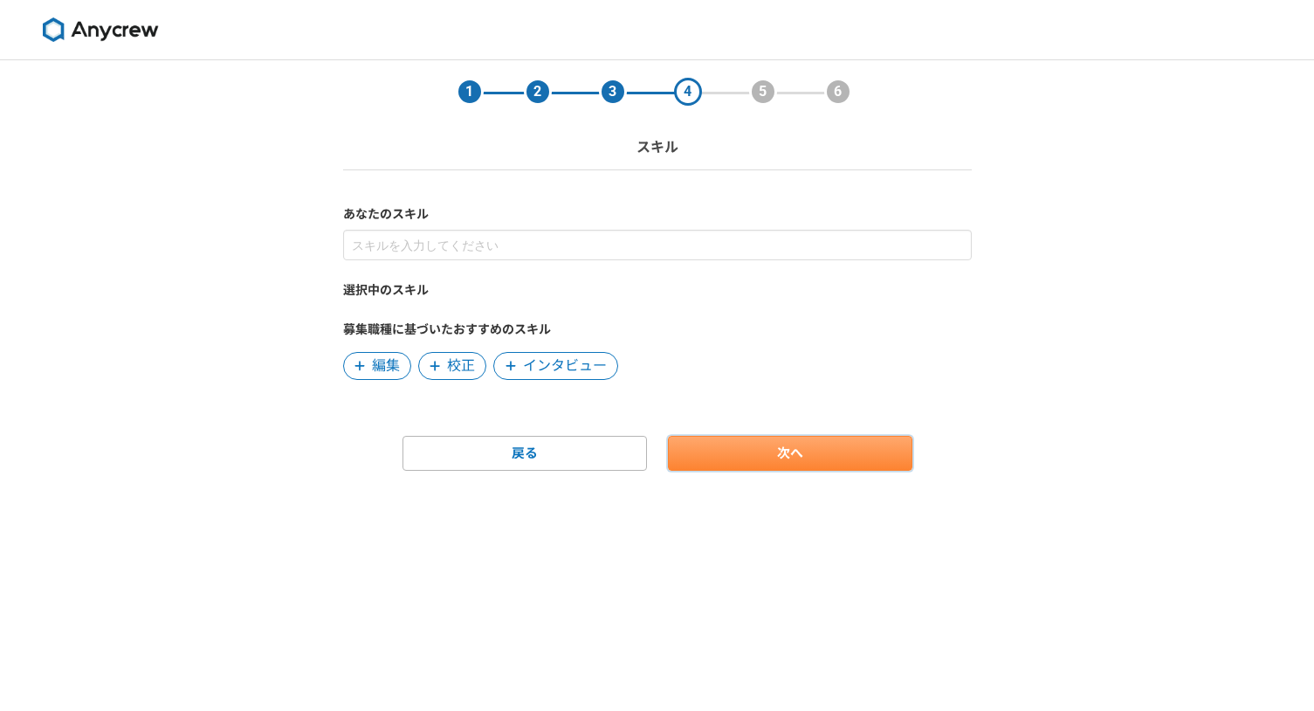
click at [774, 464] on link "次へ" at bounding box center [790, 453] width 244 height 35
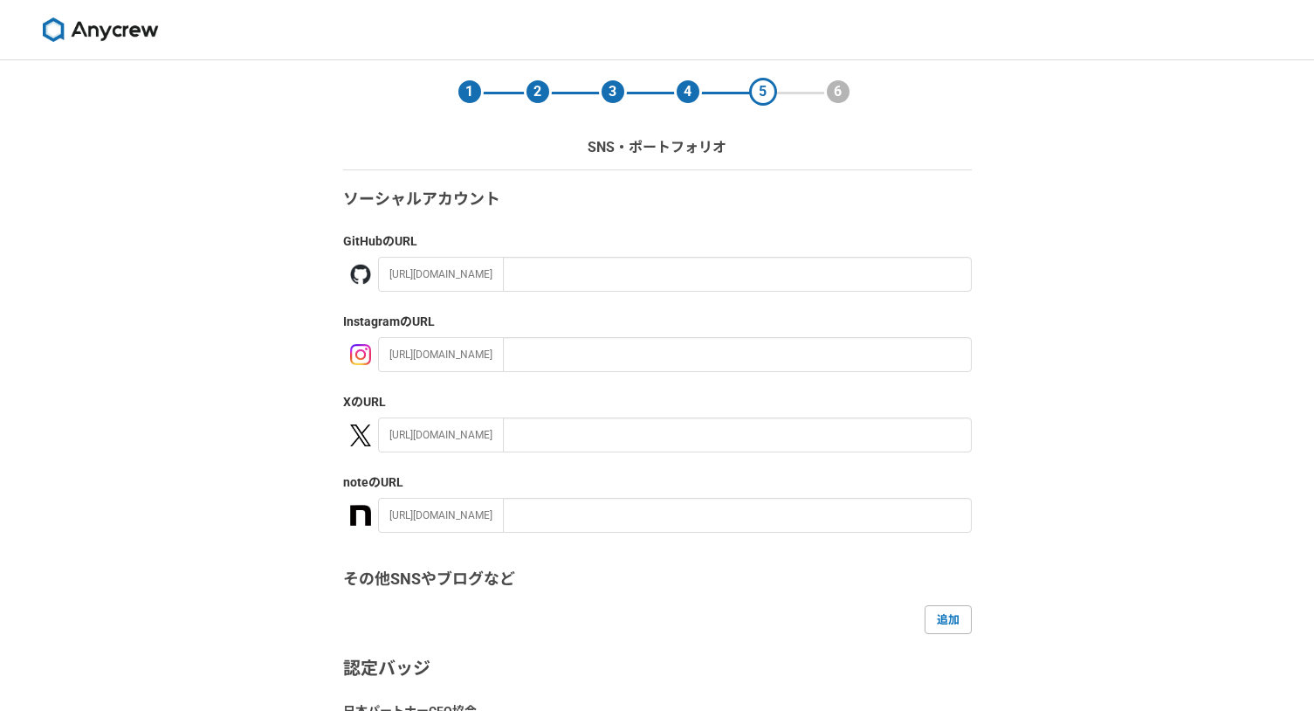
click at [422, 514] on div "[URL][DOMAIN_NAME]" at bounding box center [441, 515] width 126 height 35
click at [503, 519] on input "text" at bounding box center [737, 515] width 469 height 35
paste input "[URL][DOMAIN_NAME]"
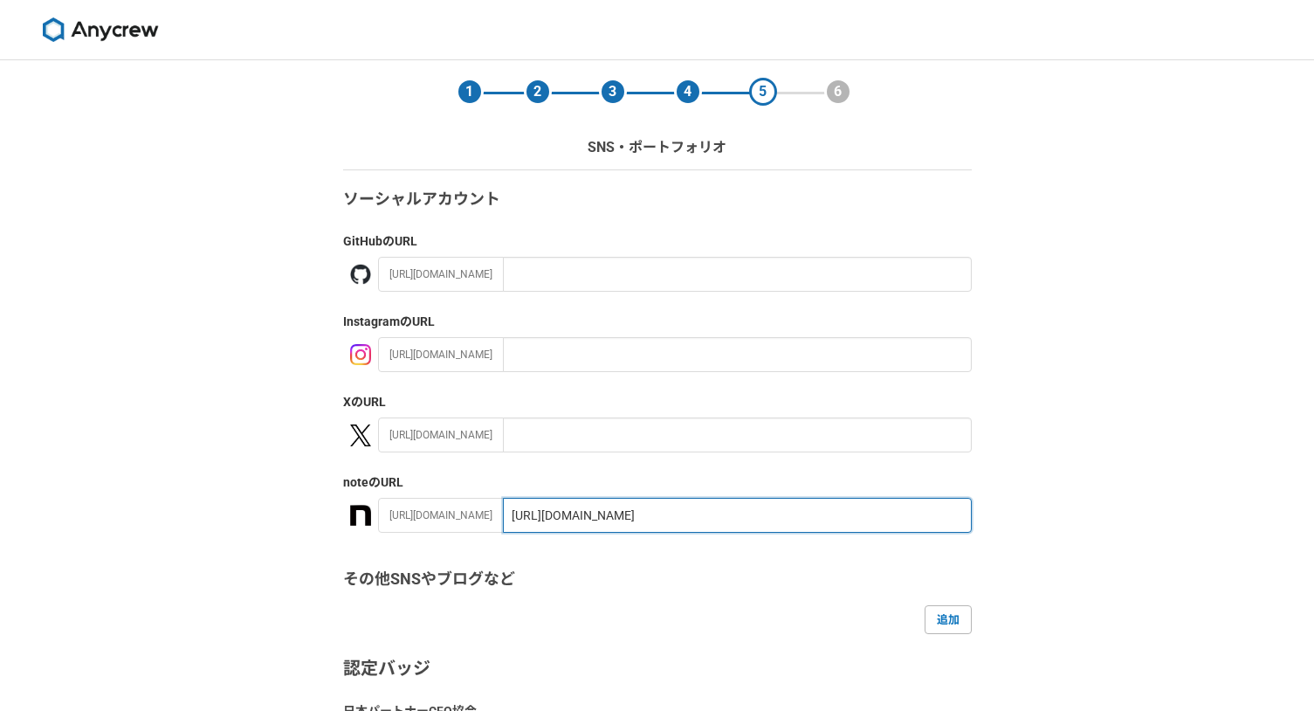
type input "[URL][DOMAIN_NAME]"
click at [287, 595] on div "1 2 3 4 5 6 SNS・ポートフォリオ ソーシャルアカウント GitHub のURL [URL][DOMAIN_NAME] Instagram のUR…" at bounding box center [657, 510] width 1314 height 900
click at [420, 506] on div "[URL][DOMAIN_NAME]" at bounding box center [441, 515] width 126 height 35
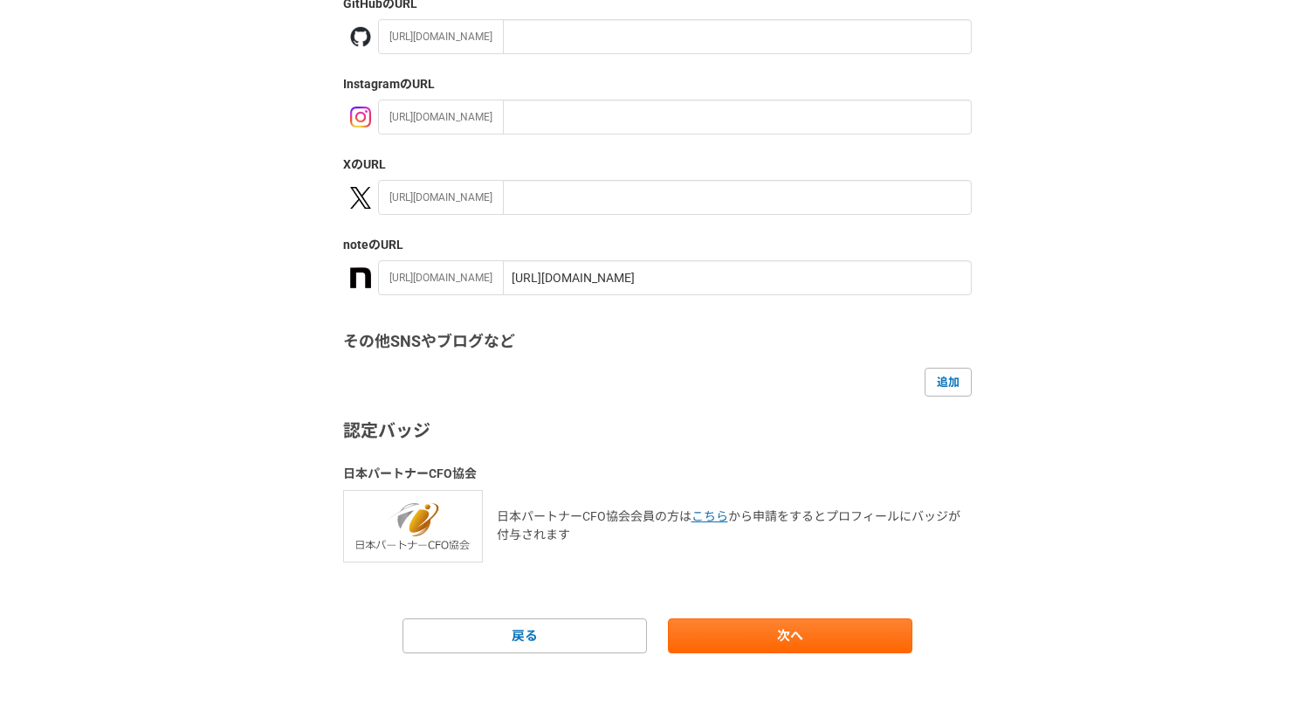
scroll to position [250, 0]
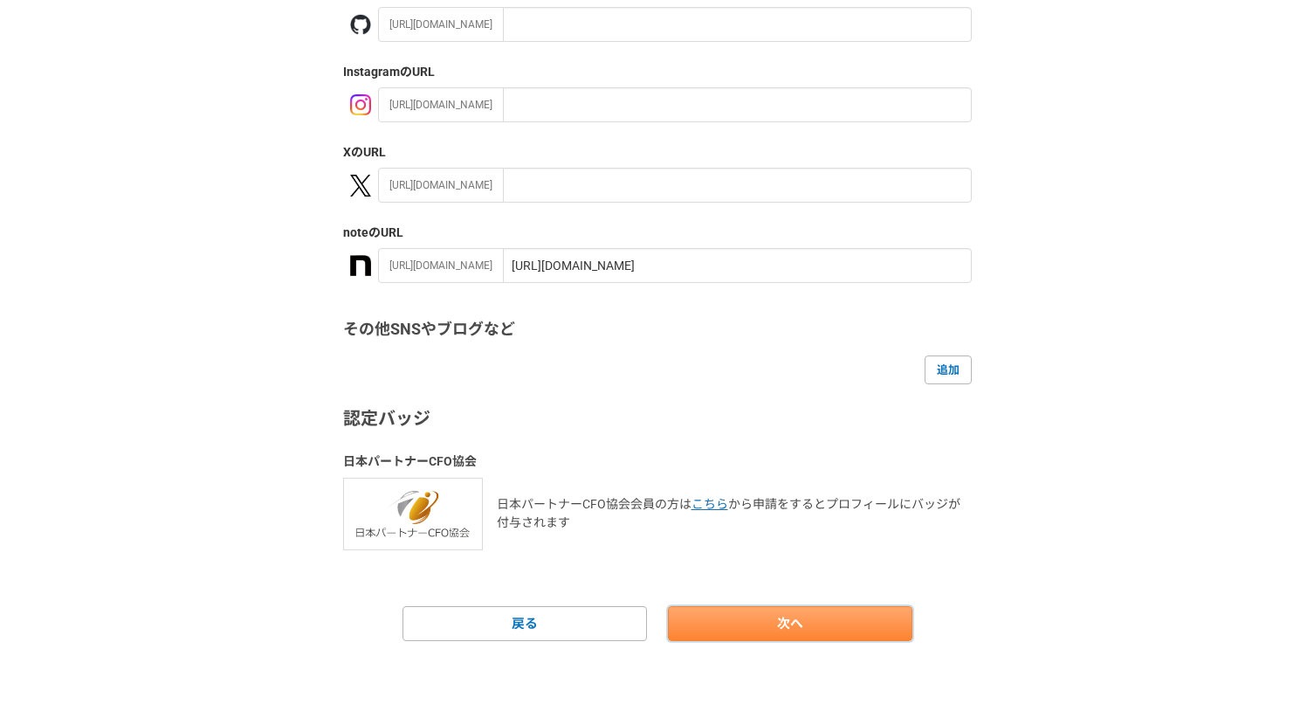
click at [778, 628] on link "次へ" at bounding box center [790, 623] width 244 height 35
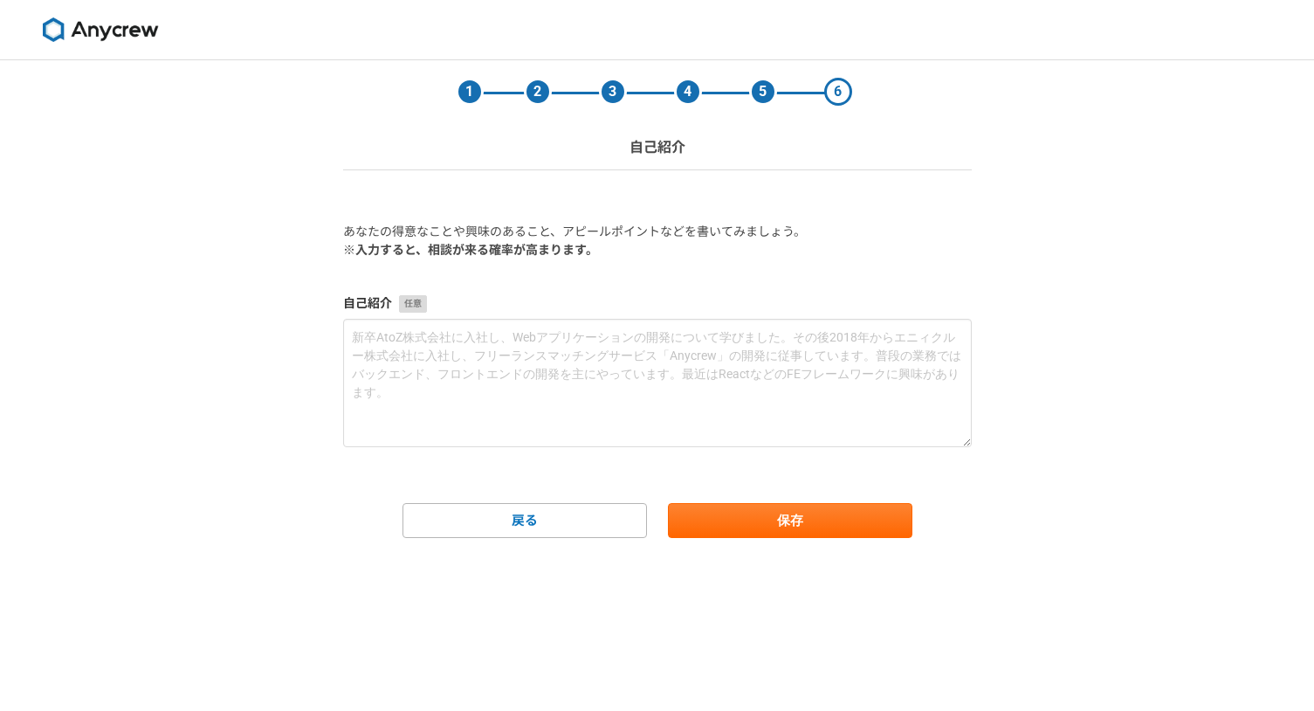
scroll to position [0, 0]
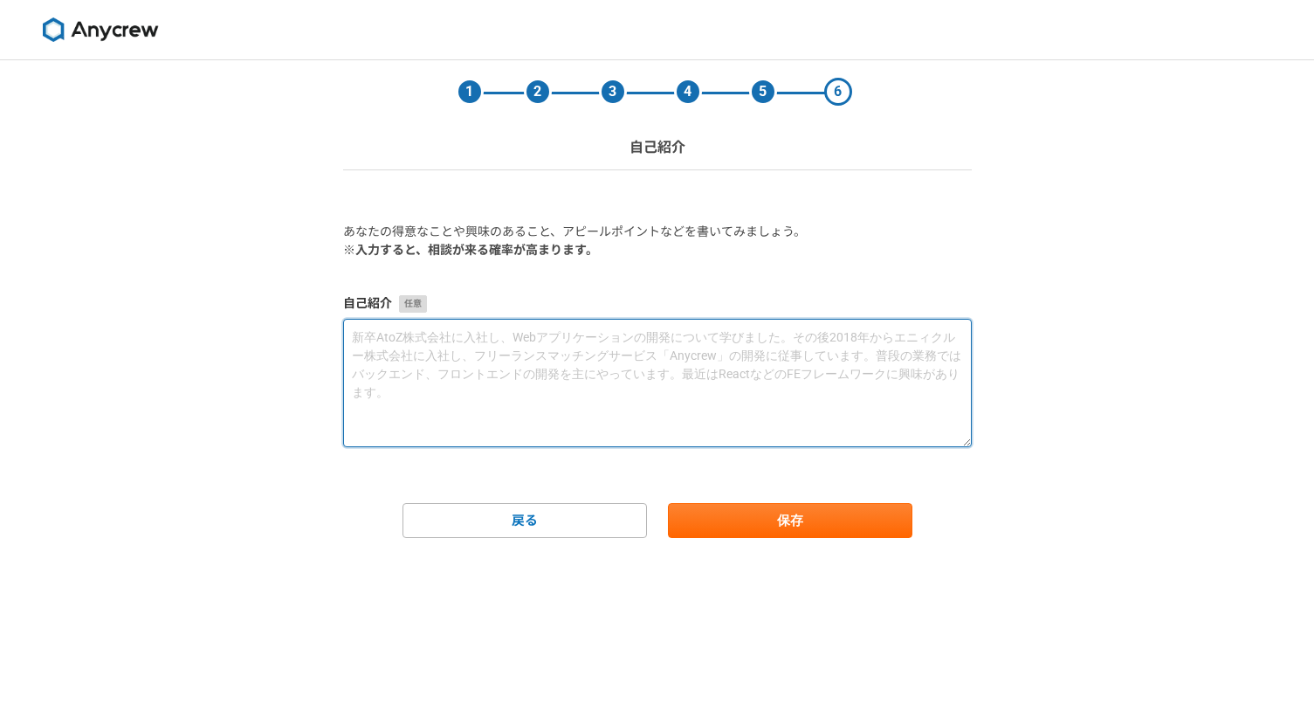
click at [502, 358] on textarea at bounding box center [657, 383] width 629 height 128
paste textarea "初めまして、[PERSON_NAME]と申します。 IT・不動産・環境問題・BtoBなど幅広いジャンルで3年以上の執筆経験があり、SEO記事の制作を得意として…"
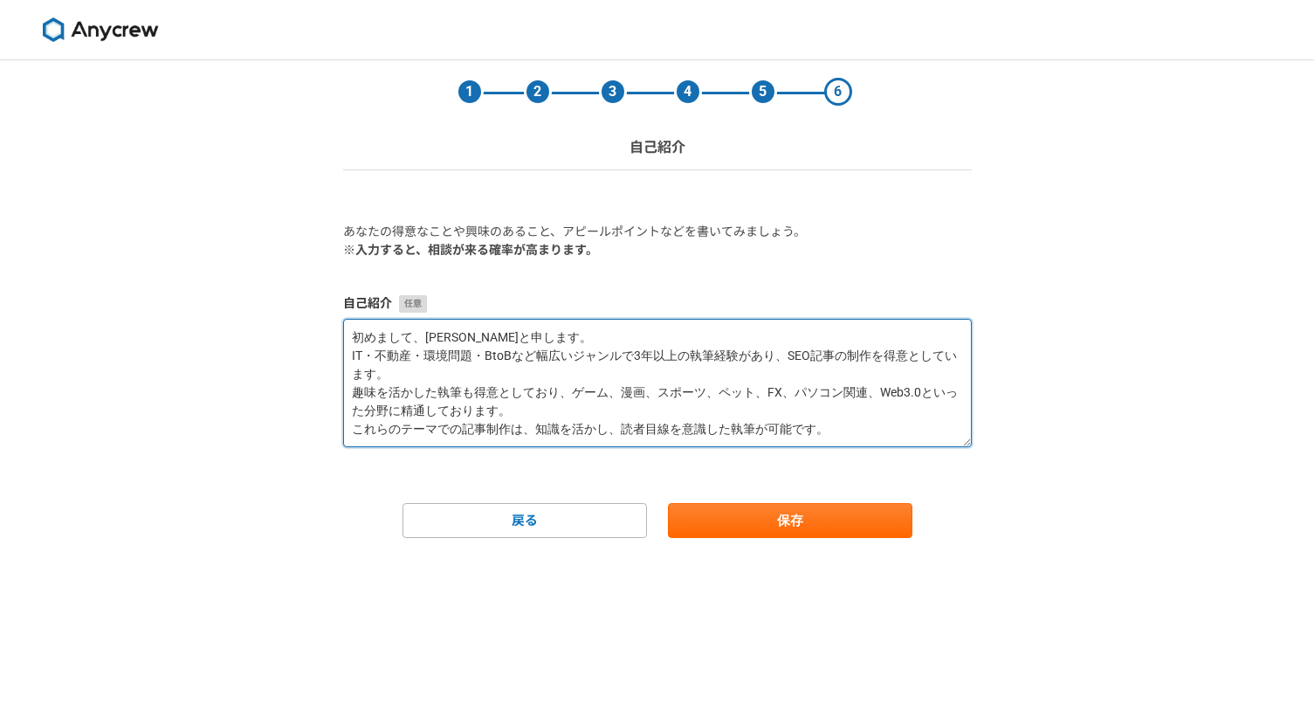
scroll to position [28, 0]
paste textarea "Webライター歴は3年以上です。IT・不動産・環境問題・BtoB領域を中心に、SEOを意識した記事を継続して執筆しています。 単なる検索流入にとどまらず、読者…"
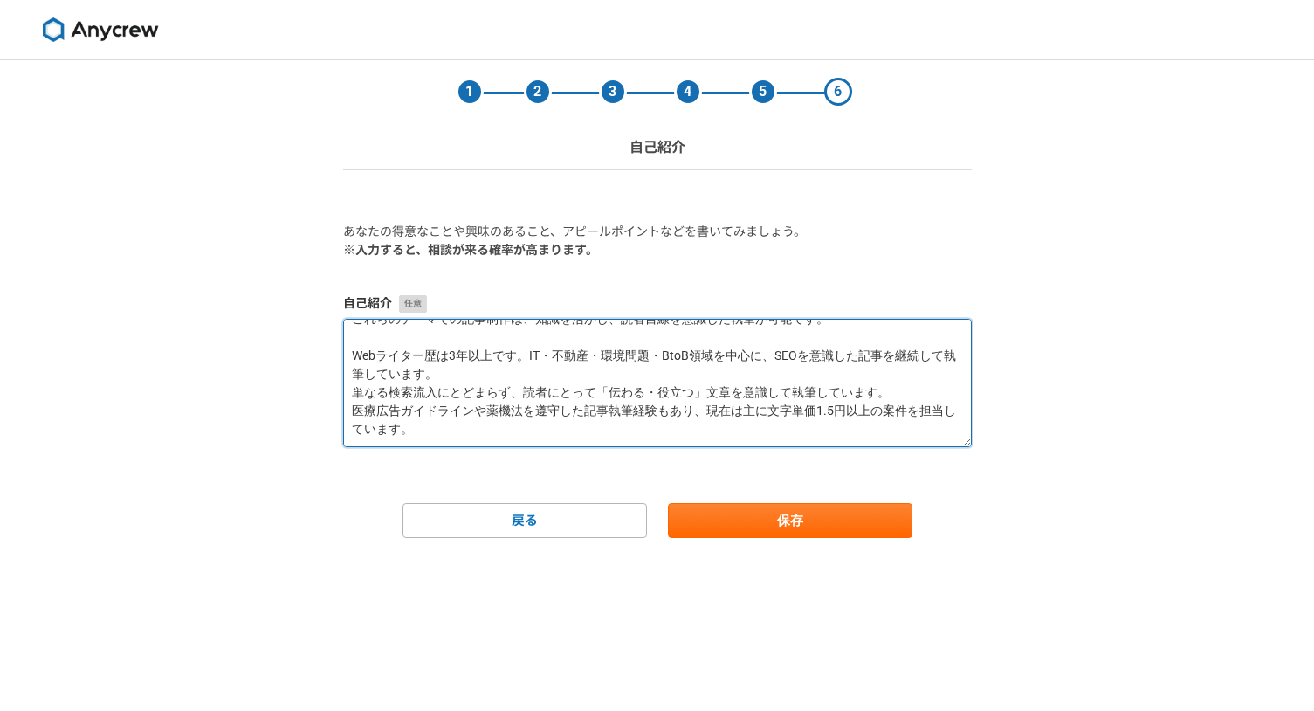
scroll to position [138, 0]
paste textarea "【対応可能な業務】 WordPress入稿（装飾・リンク・画像挿入含む） 構成案作成、リライト対応 【保有スキル・資格】 タイピング速度：約140文字／分（ワ…"
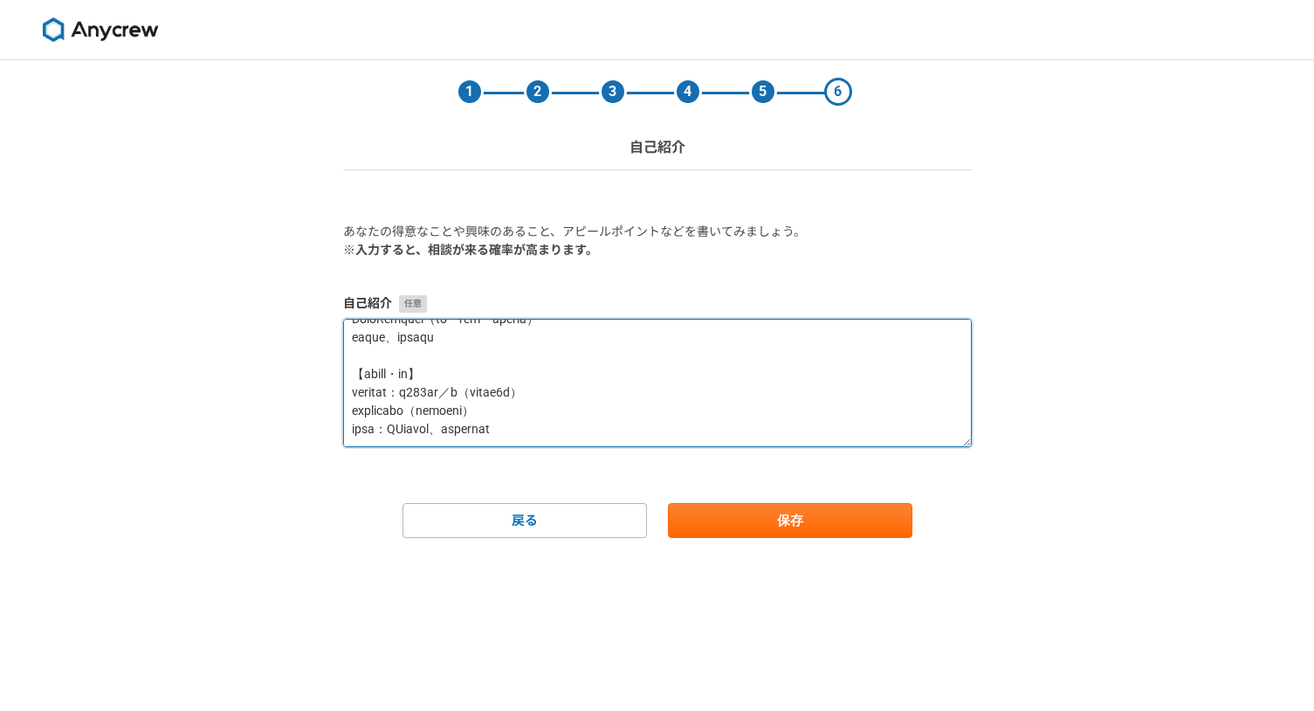
scroll to position [303, 0]
type textarea "lorem、ipsumdolo。 SI・ame・cons・AdiPiscingelit3seddoeiusmo、TEMporincididuntu。 labo…"
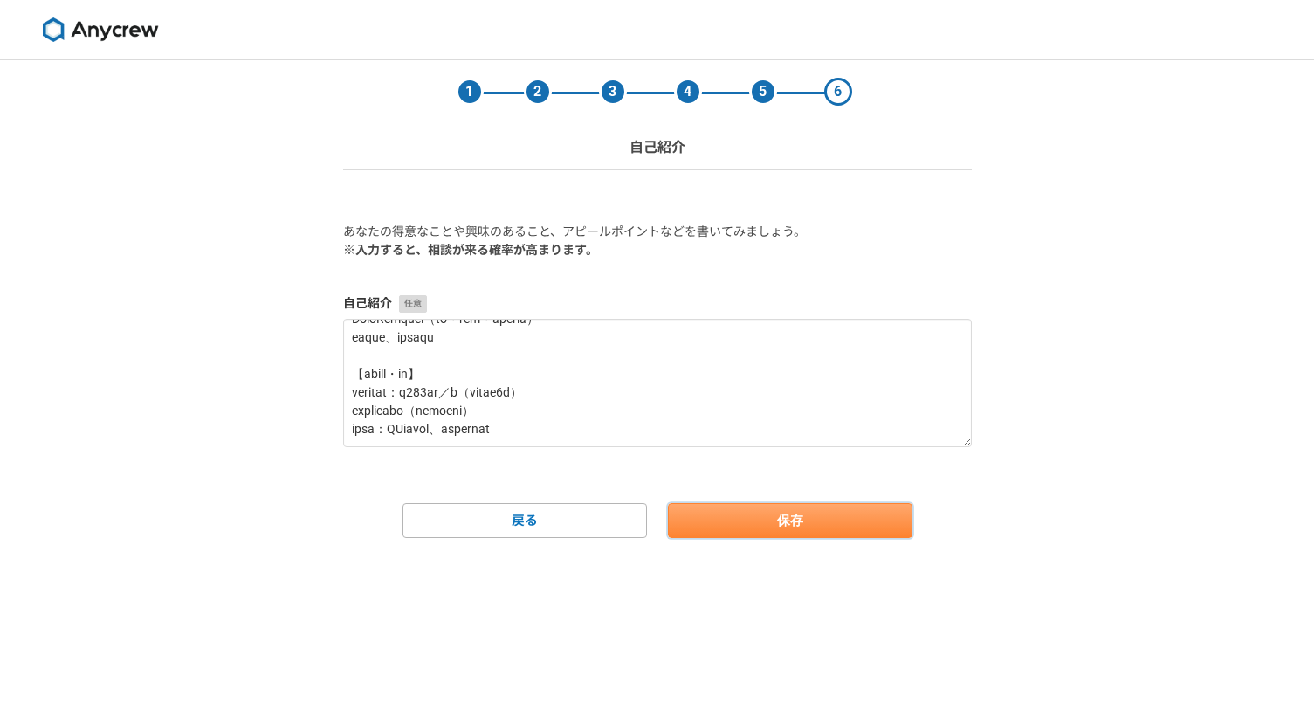
click at [795, 517] on button "保存" at bounding box center [790, 520] width 244 height 35
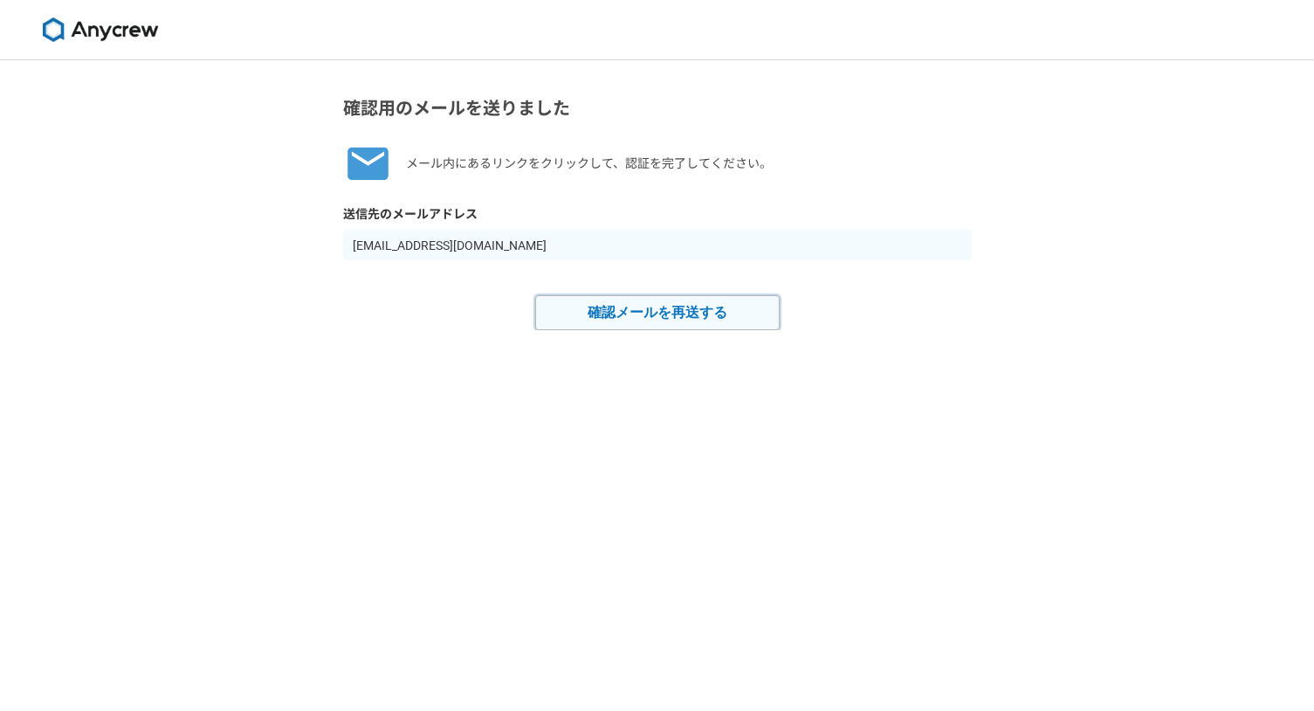
click at [666, 314] on button "確認メールを再送する" at bounding box center [657, 312] width 244 height 35
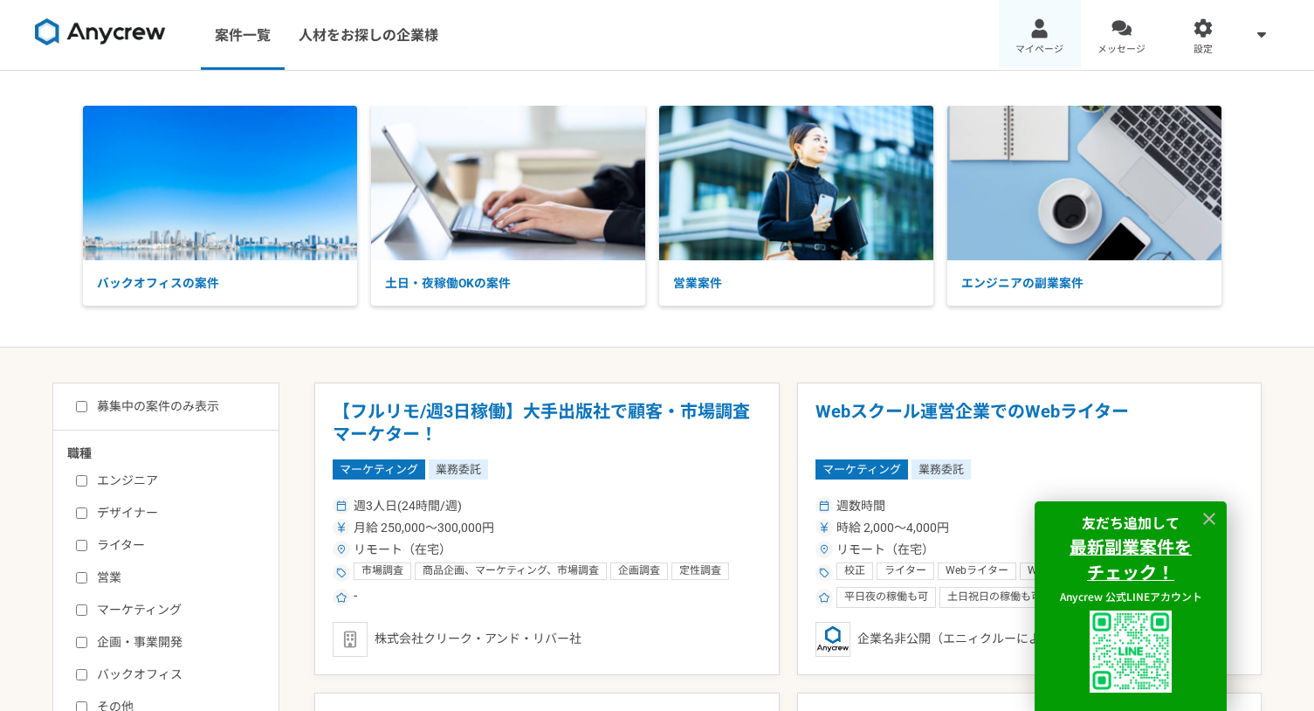
click at [1036, 26] on div at bounding box center [1039, 28] width 20 height 20
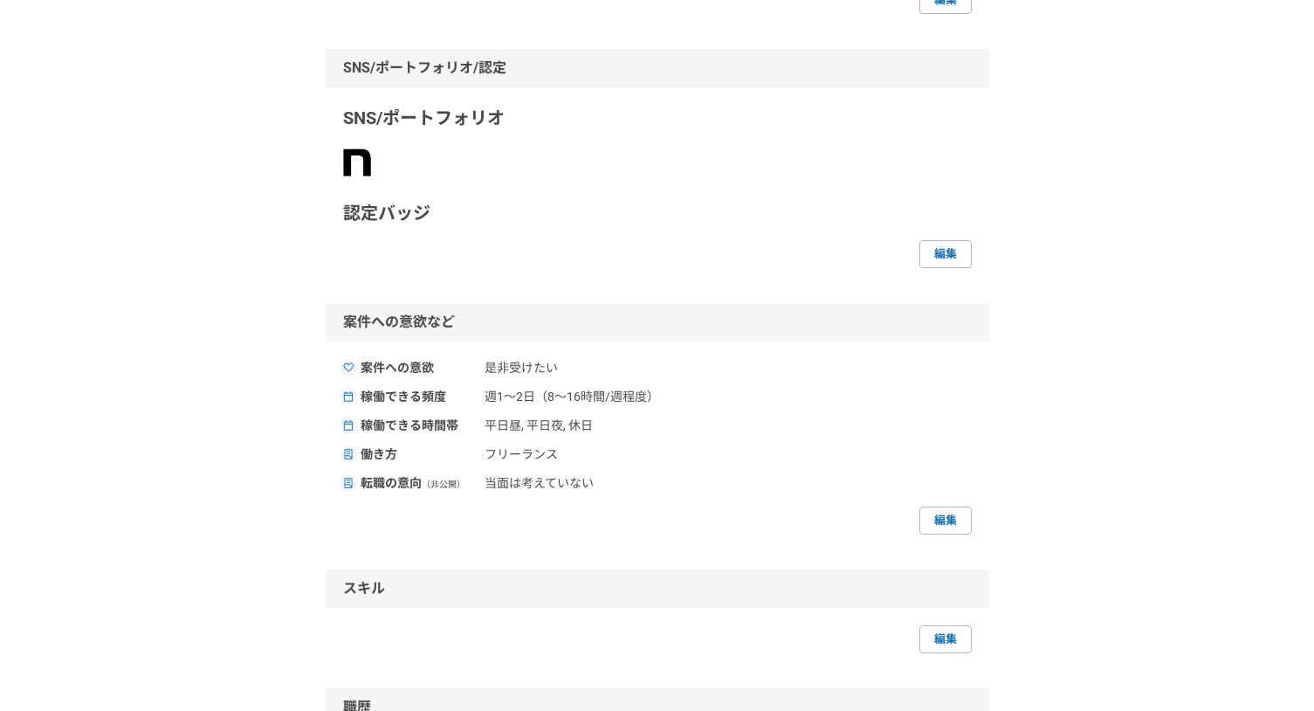
scroll to position [698, 0]
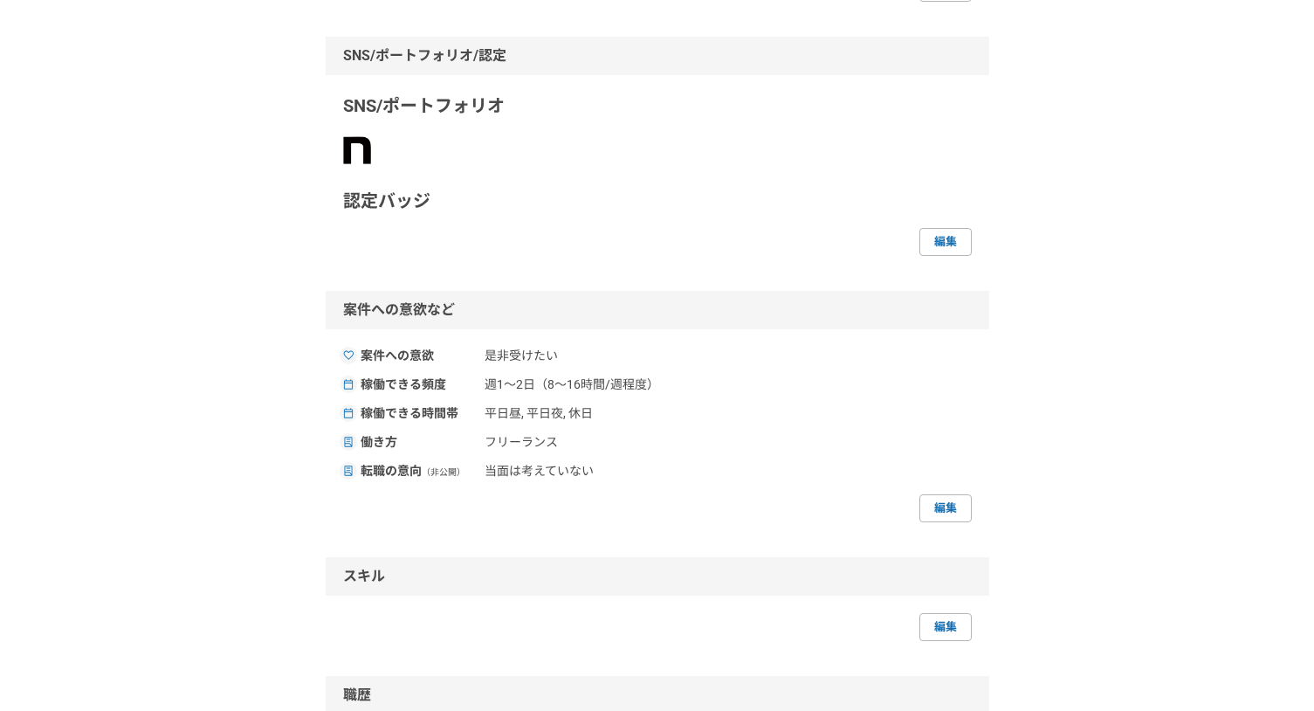
click at [356, 164] on img at bounding box center [357, 150] width 28 height 28
click at [934, 256] on link "編集" at bounding box center [945, 242] width 52 height 28
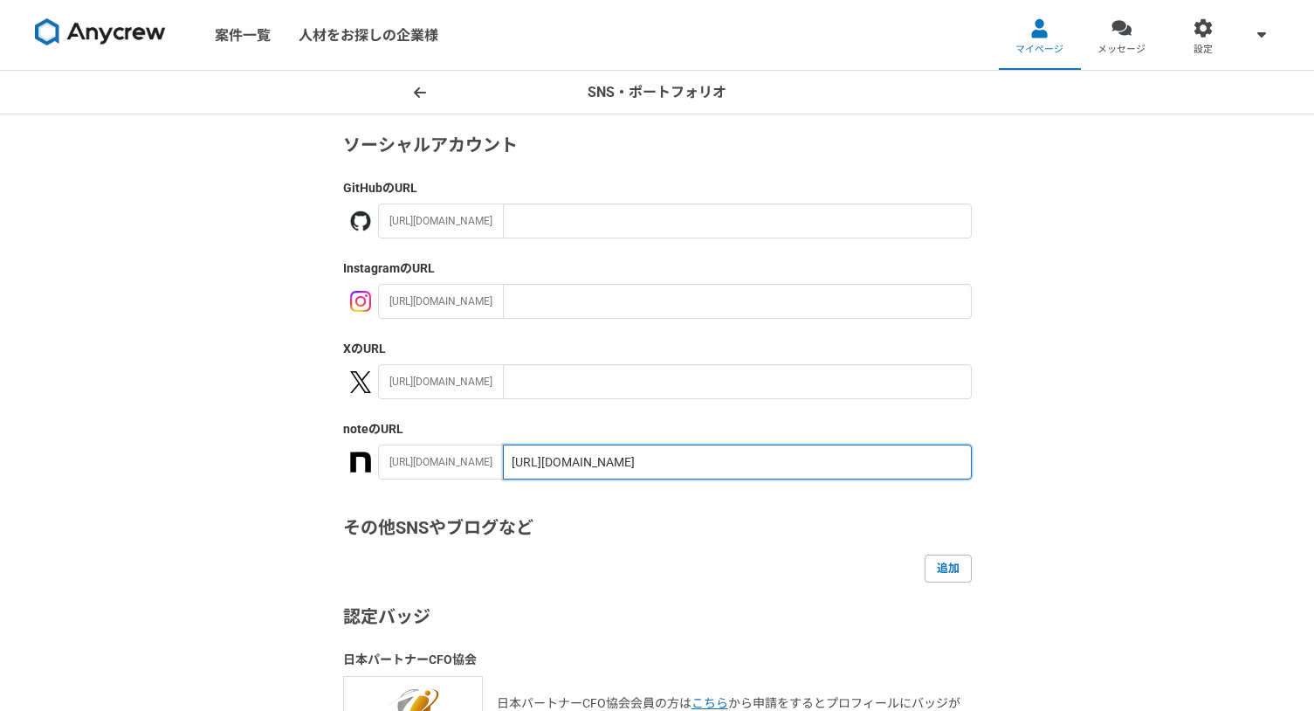
click at [586, 464] on input "[URL][DOMAIN_NAME]" at bounding box center [737, 461] width 469 height 35
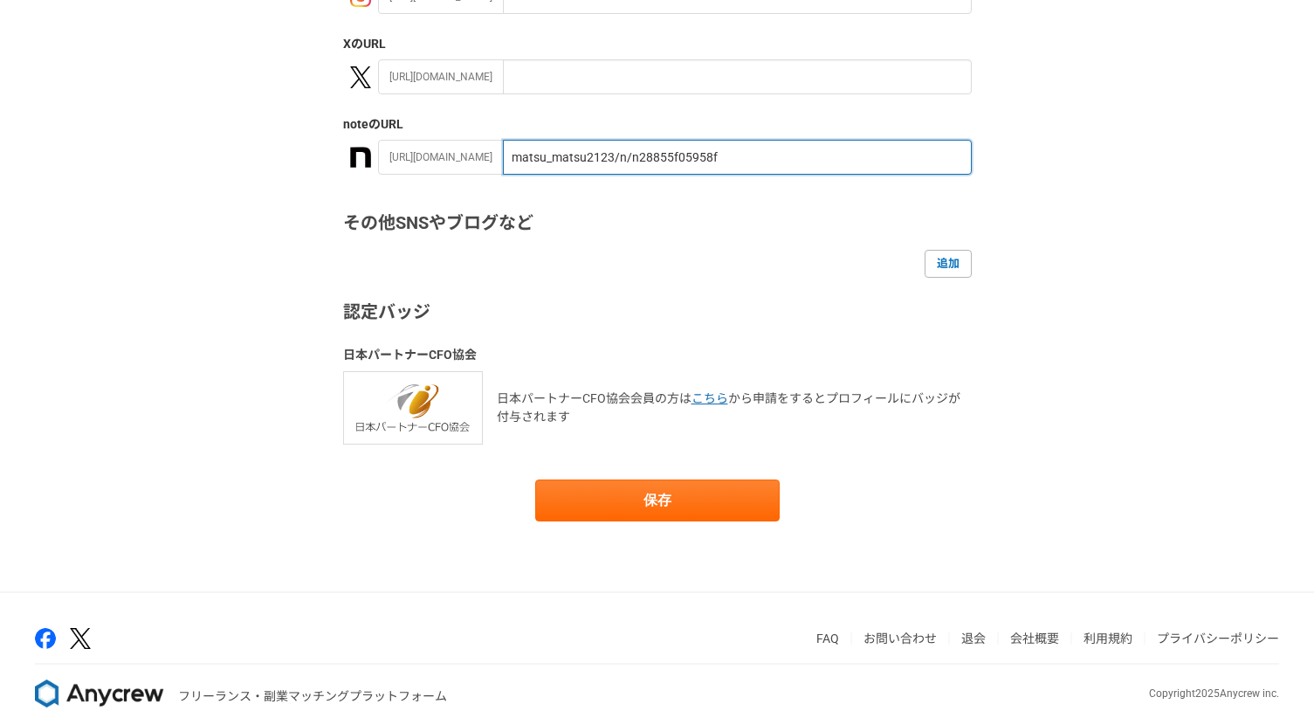
scroll to position [337, 0]
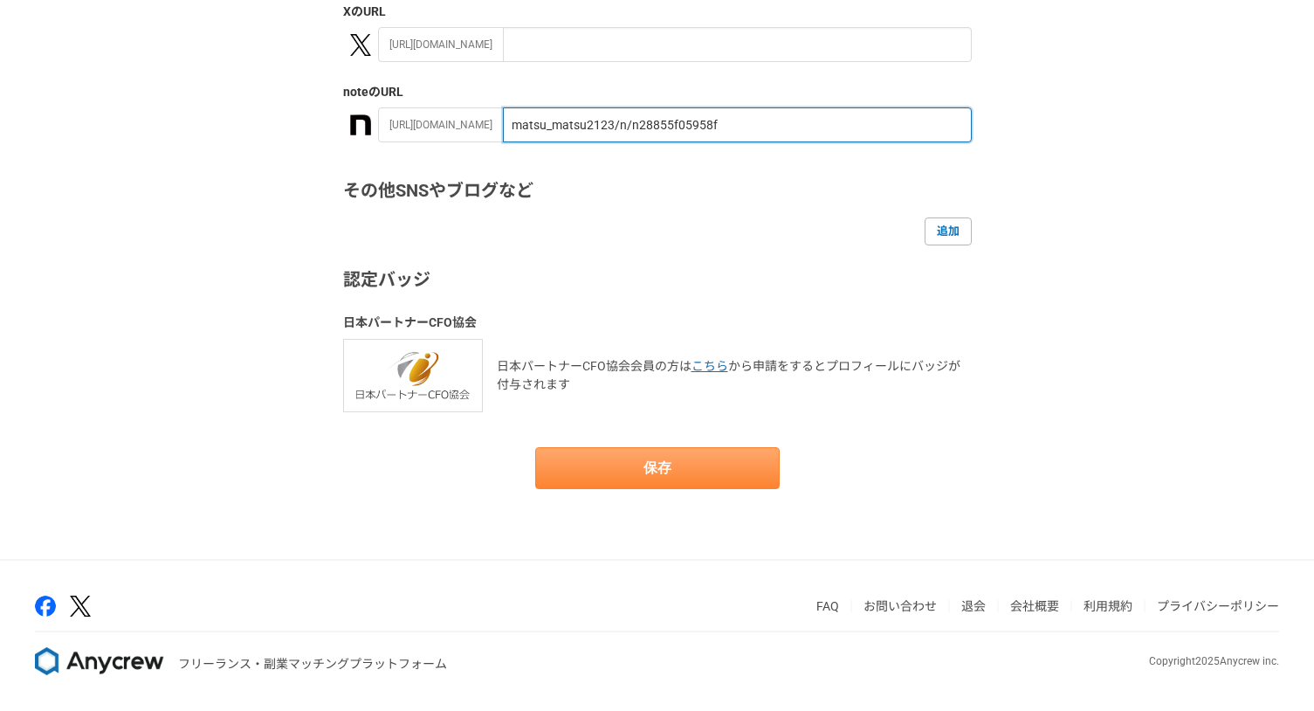
type input "matsu_matsu2123/n/n28855f05958f"
click at [688, 477] on button "保存" at bounding box center [657, 468] width 244 height 42
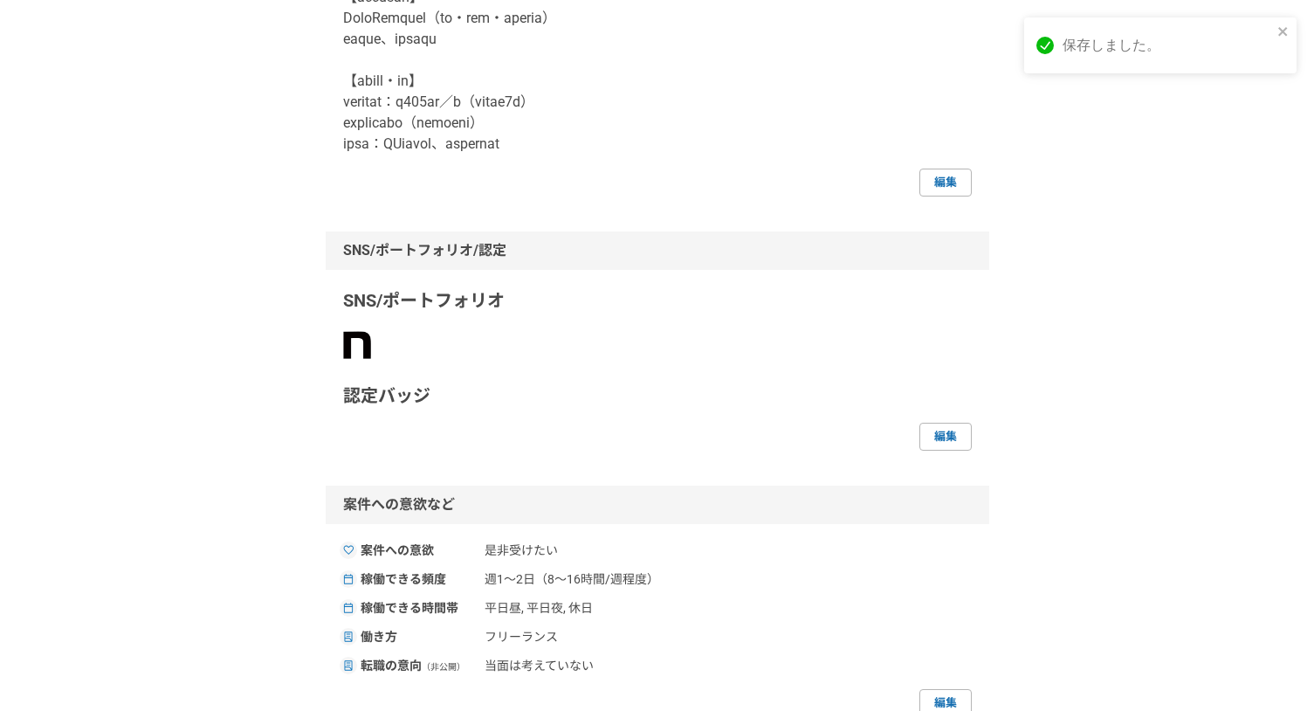
scroll to position [698, 0]
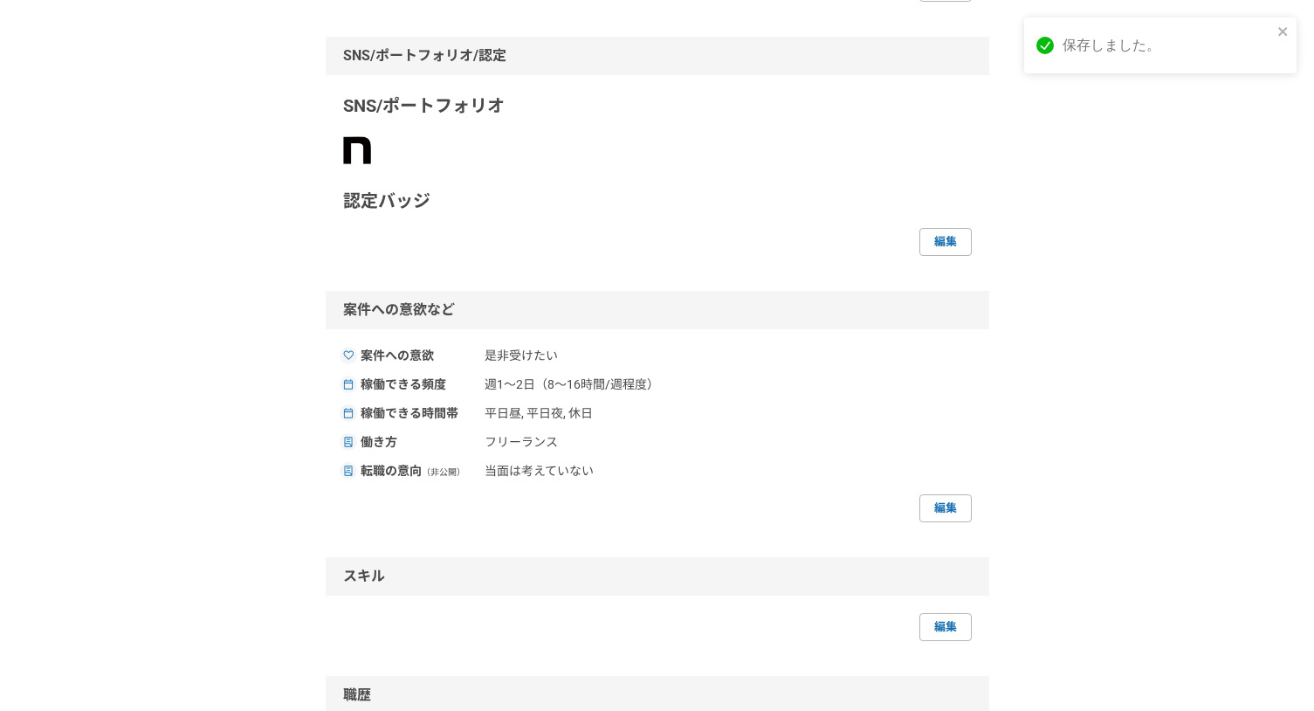
click at [366, 164] on img at bounding box center [357, 150] width 28 height 28
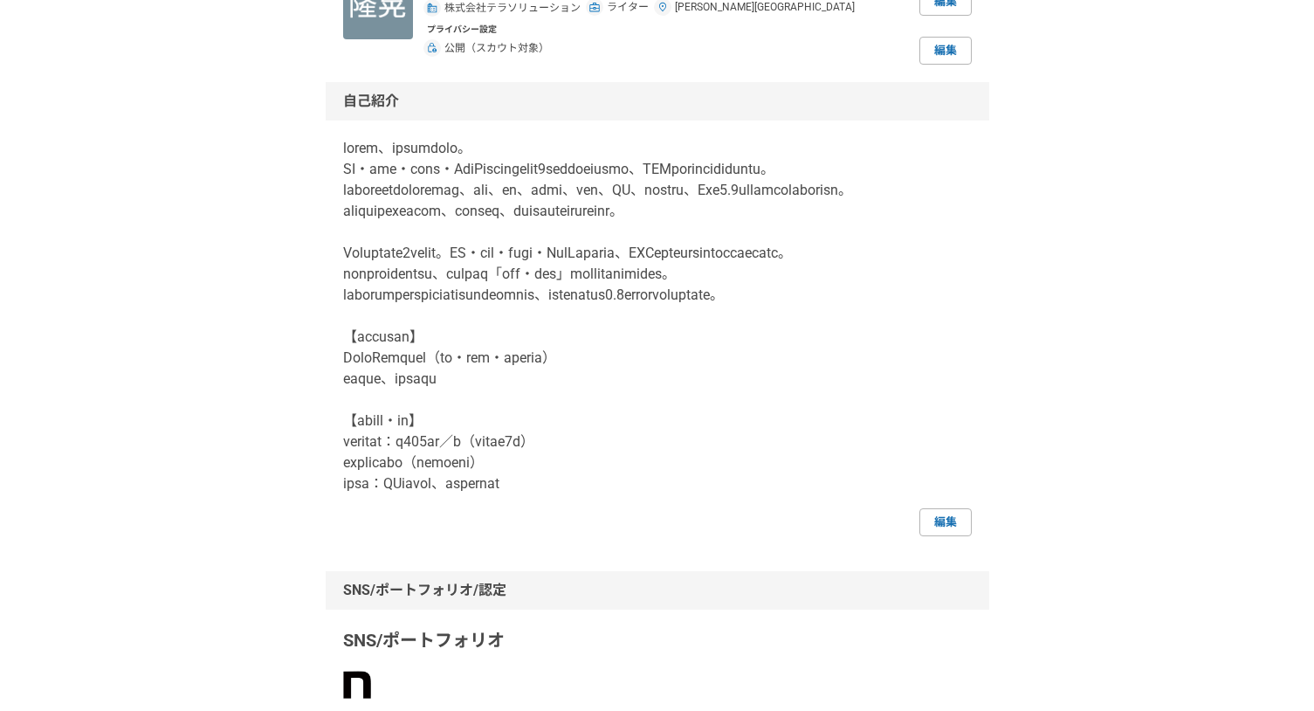
scroll to position [0, 0]
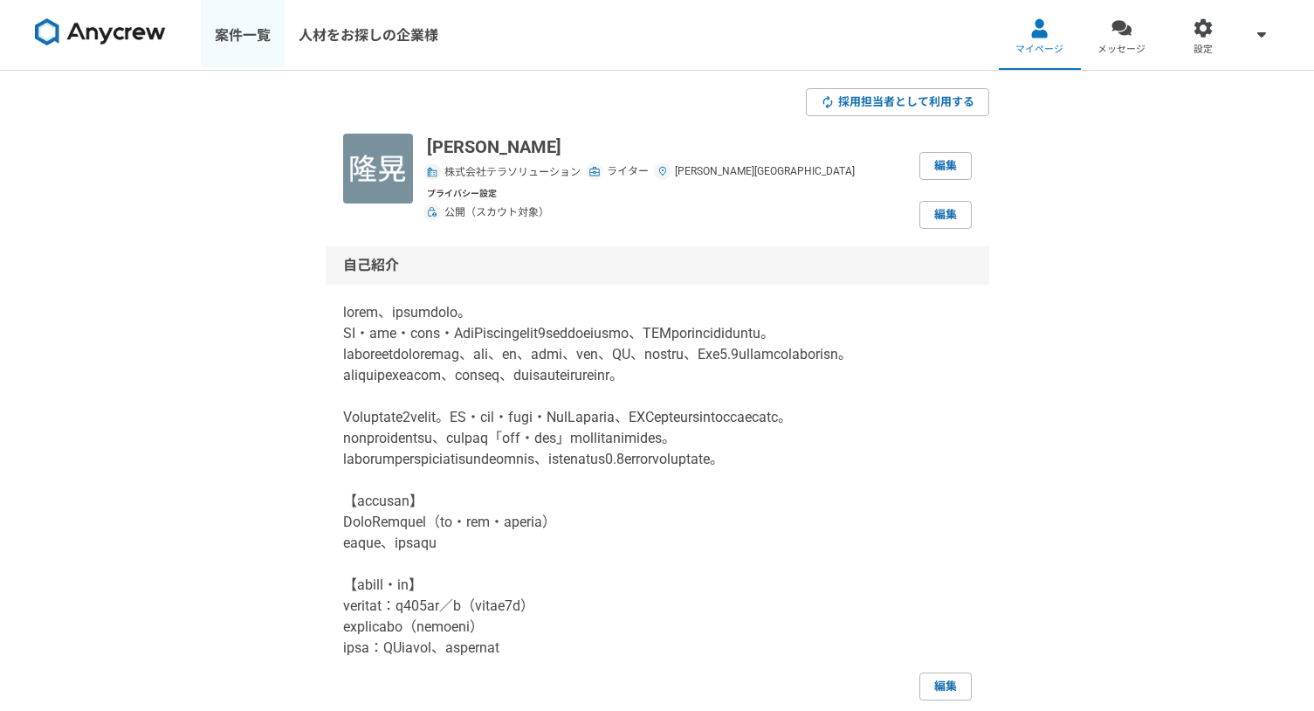
click at [244, 37] on link "案件一覧" at bounding box center [243, 35] width 84 height 70
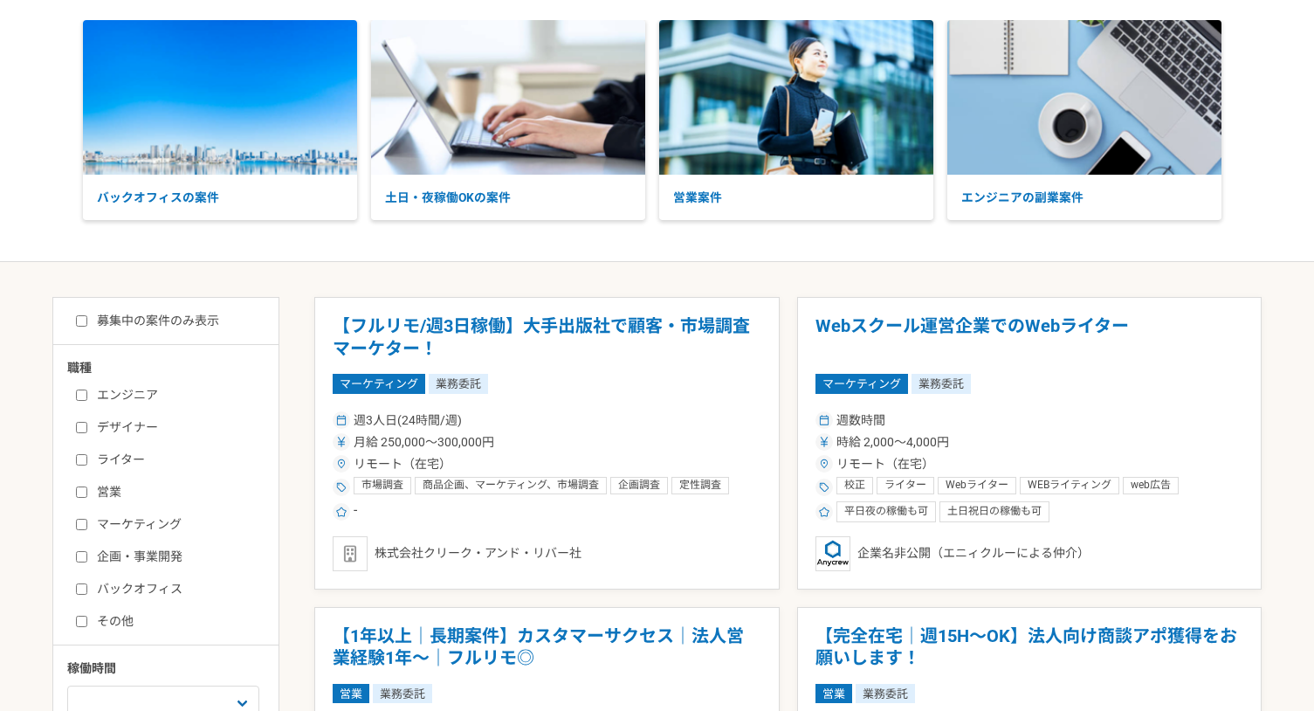
scroll to position [87, 0]
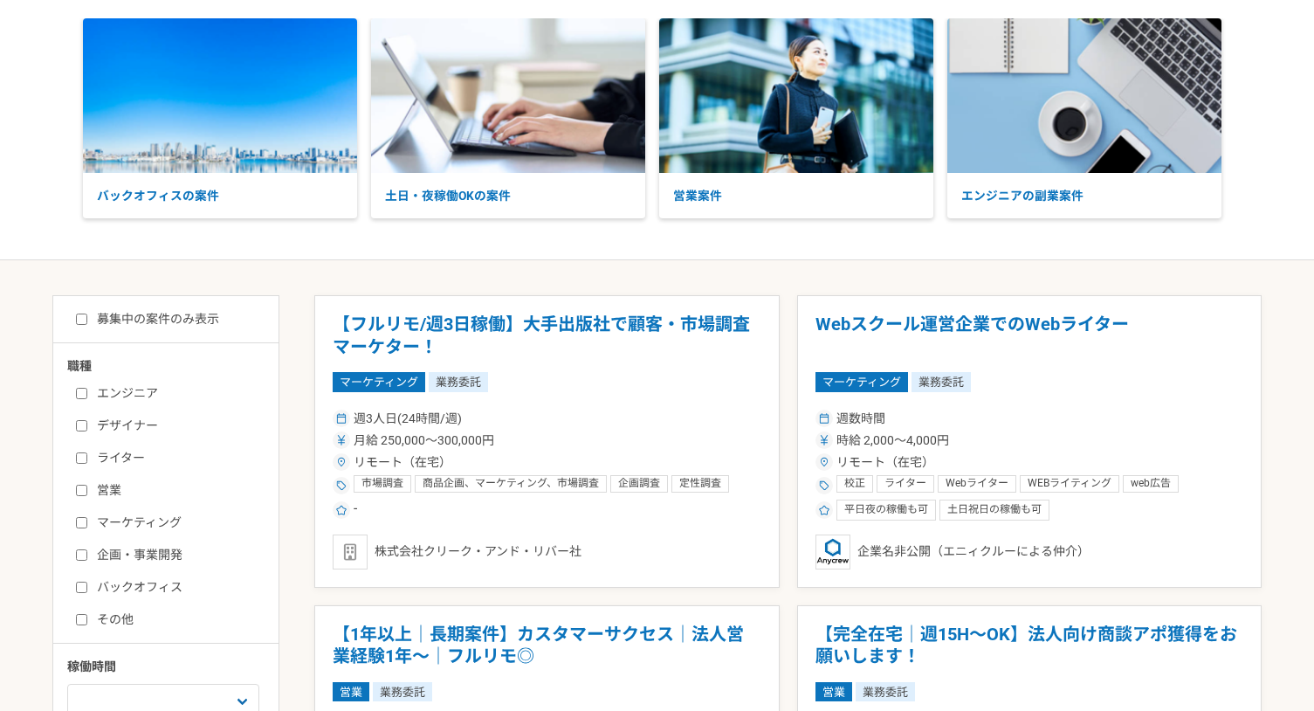
click at [76, 456] on input "ライター" at bounding box center [81, 457] width 11 height 11
checkbox input "true"
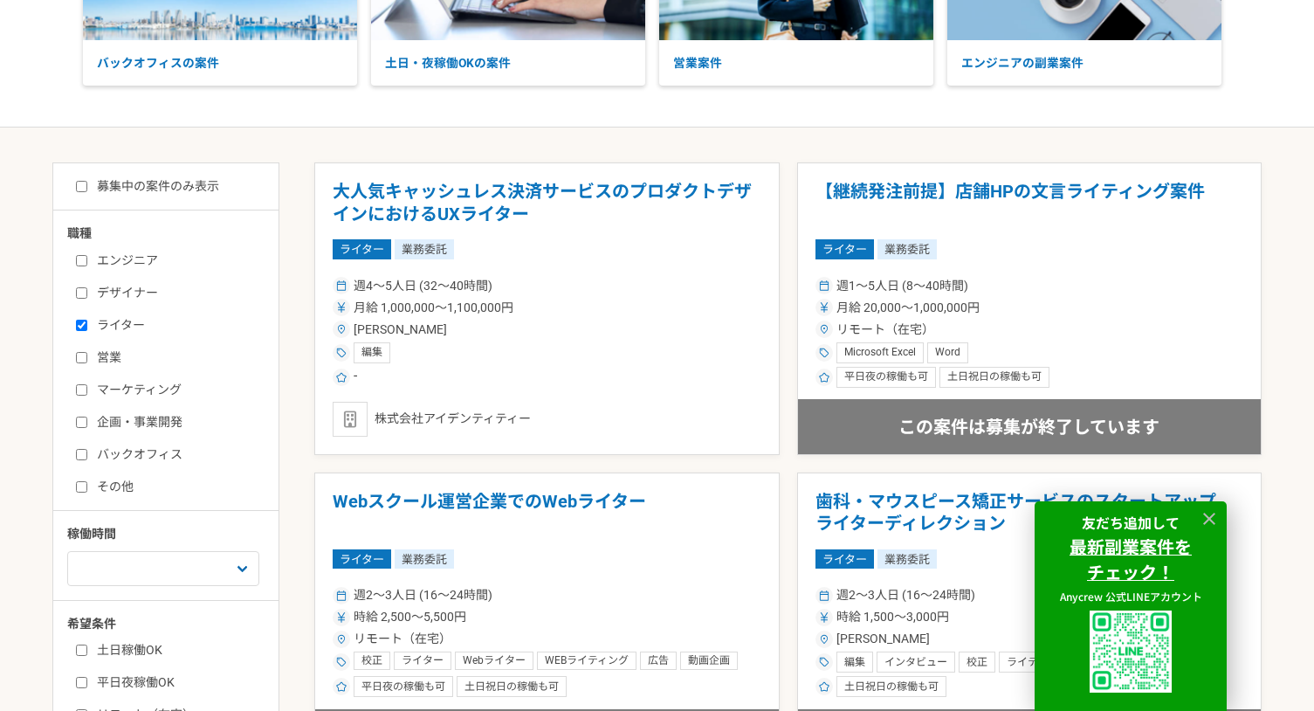
scroll to position [87, 0]
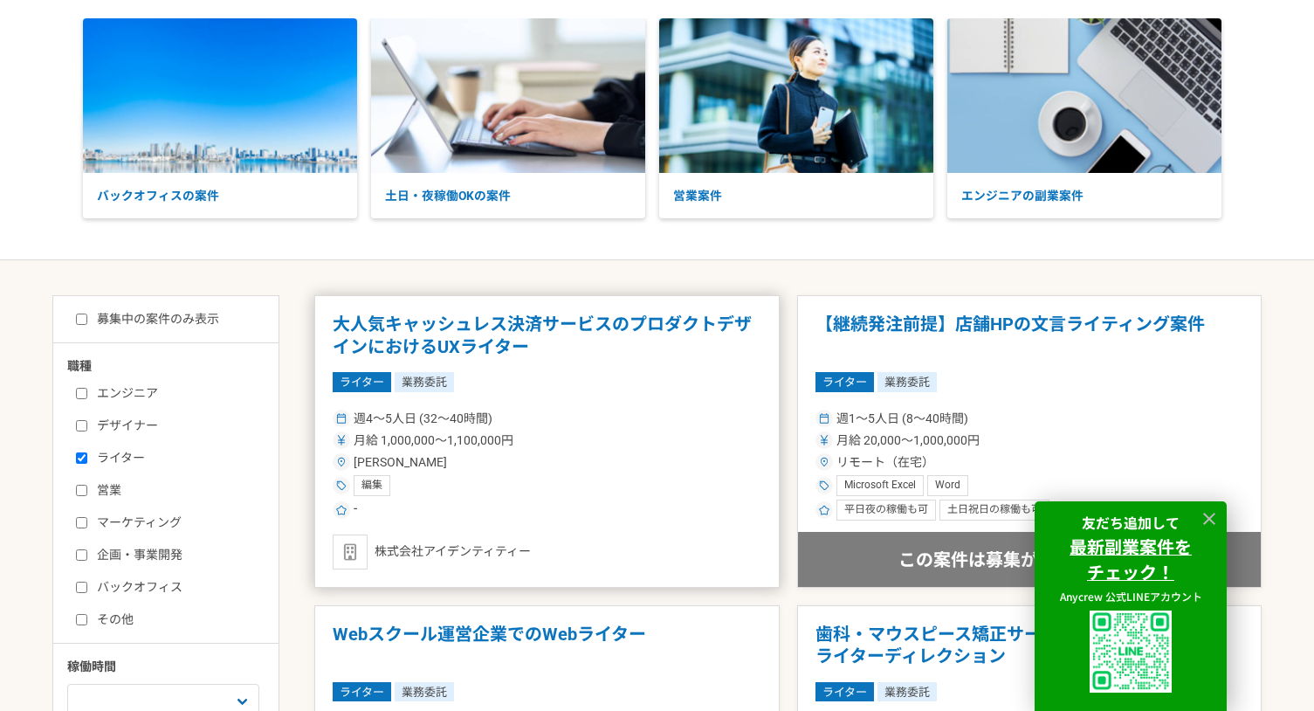
click at [512, 329] on h1 "大人気キャッシュレス決済サービスのプロダクトデザインにおけるUXライター" at bounding box center [547, 335] width 429 height 45
